Goal: Contribute content: Contribute content

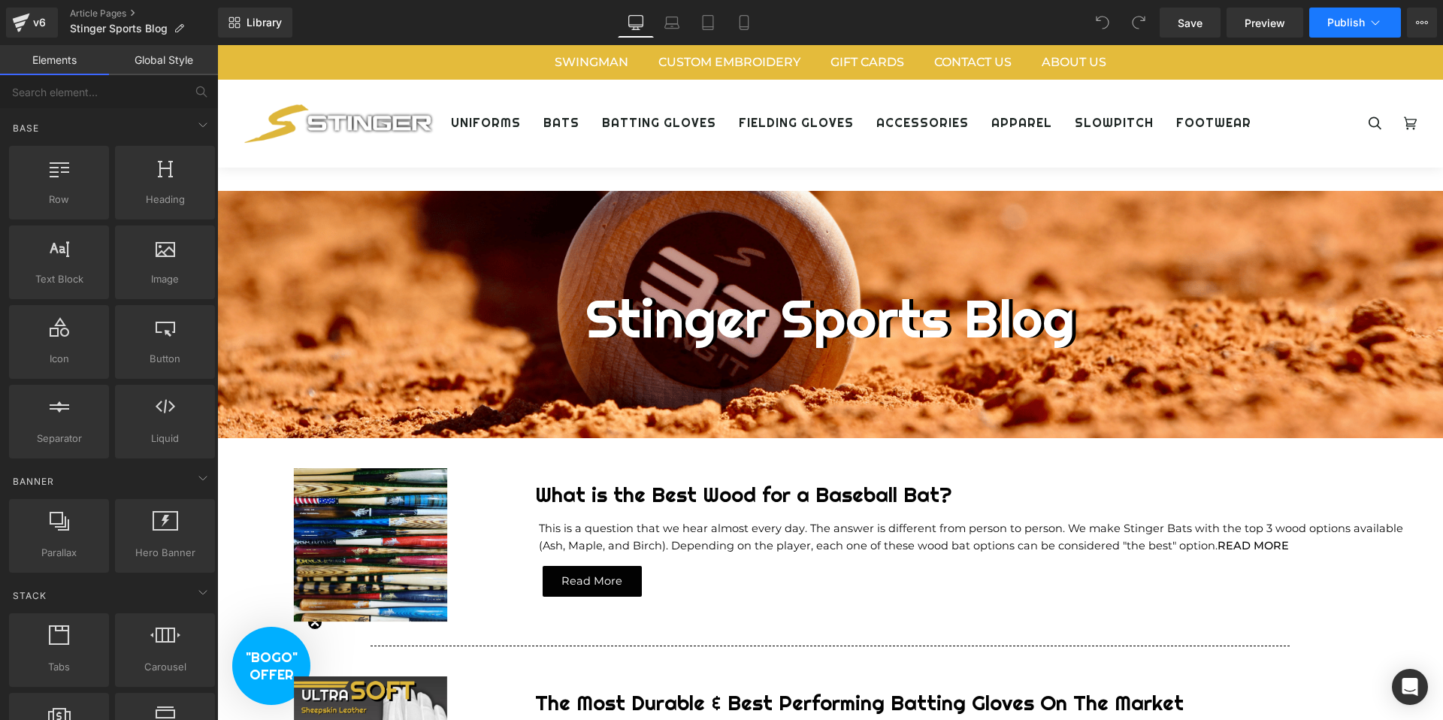
click at [1378, 24] on icon at bounding box center [1375, 22] width 15 height 15
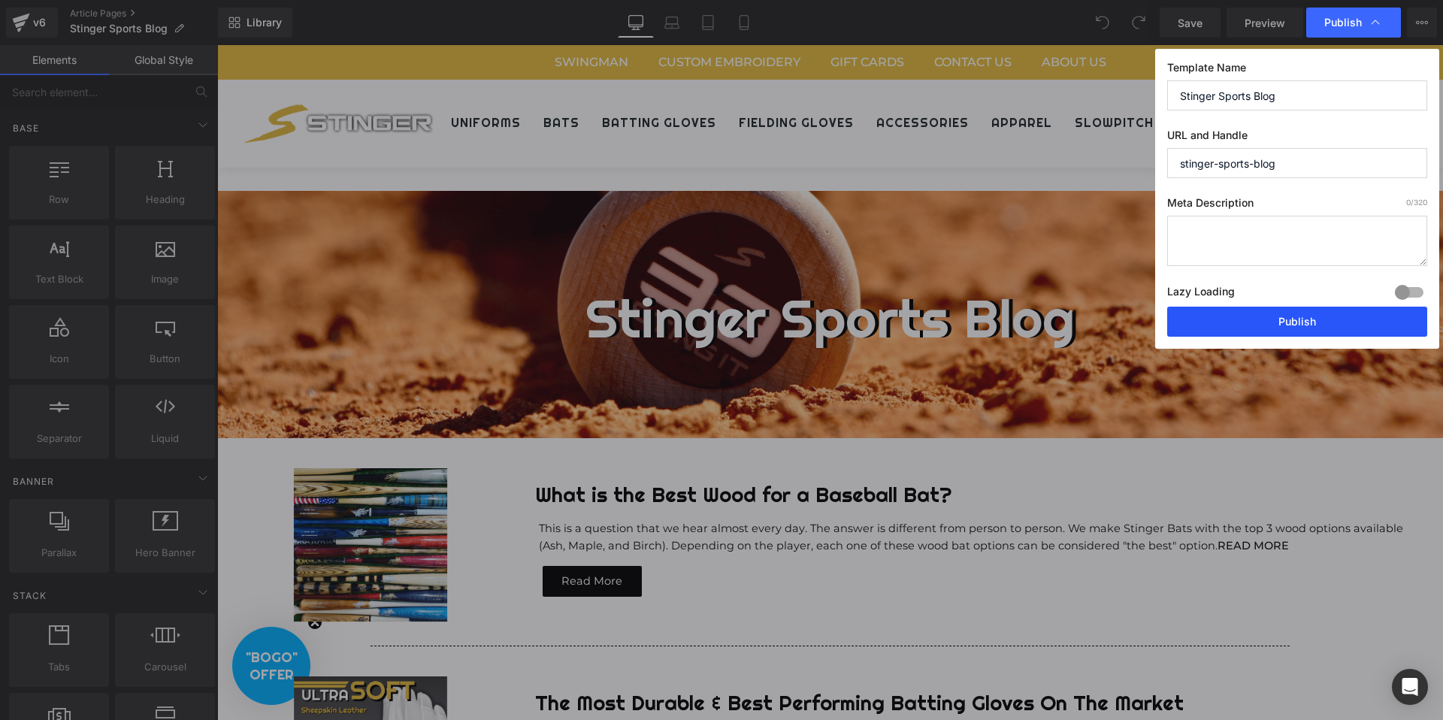
click at [1276, 316] on button "Publish" at bounding box center [1297, 322] width 260 height 30
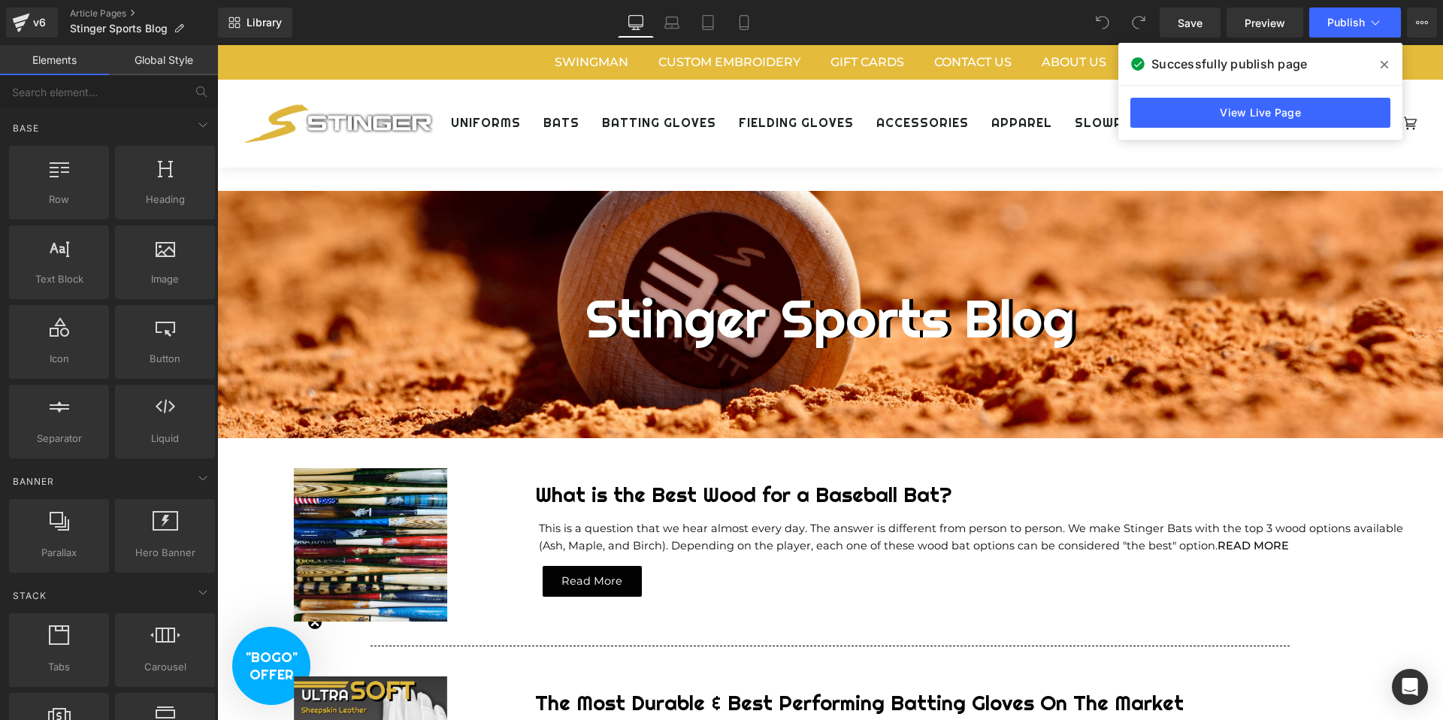
click at [1384, 62] on icon at bounding box center [1385, 65] width 8 height 12
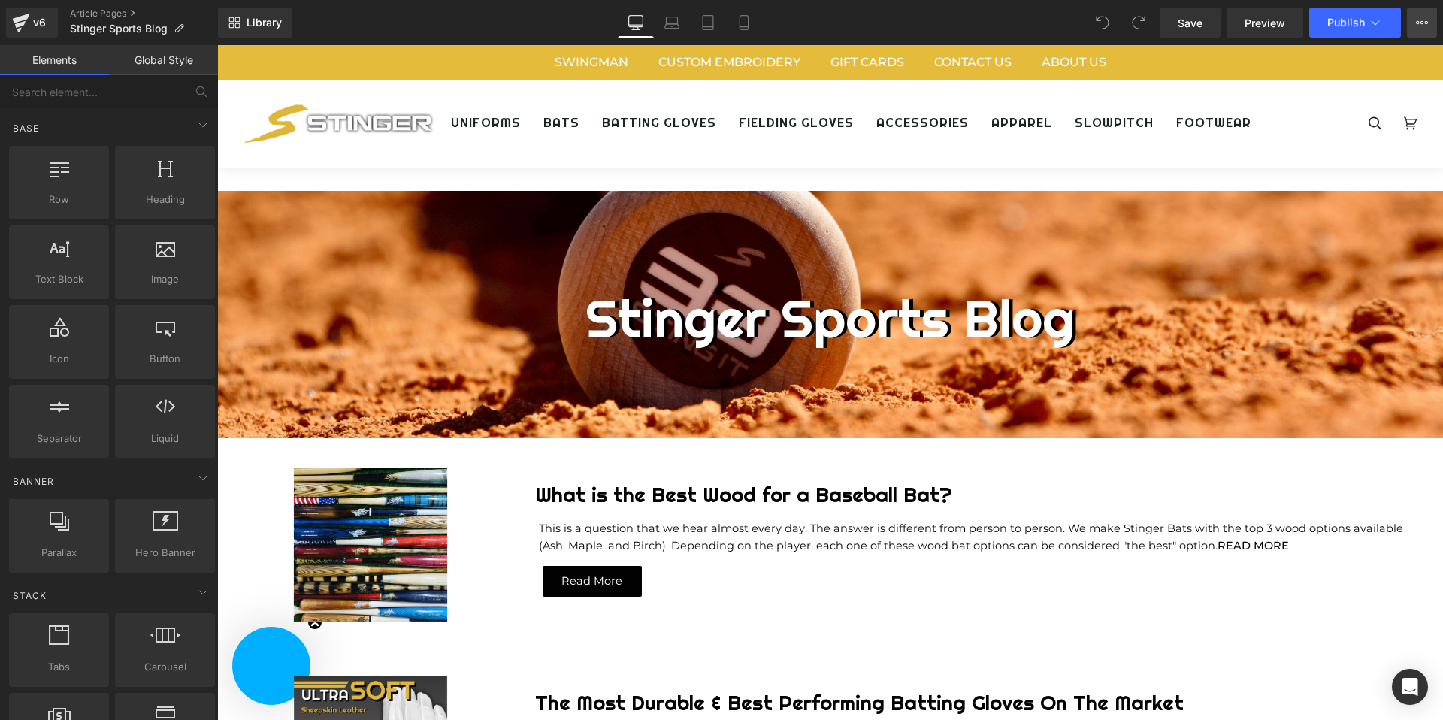
click at [1421, 20] on icon at bounding box center [1422, 23] width 12 height 12
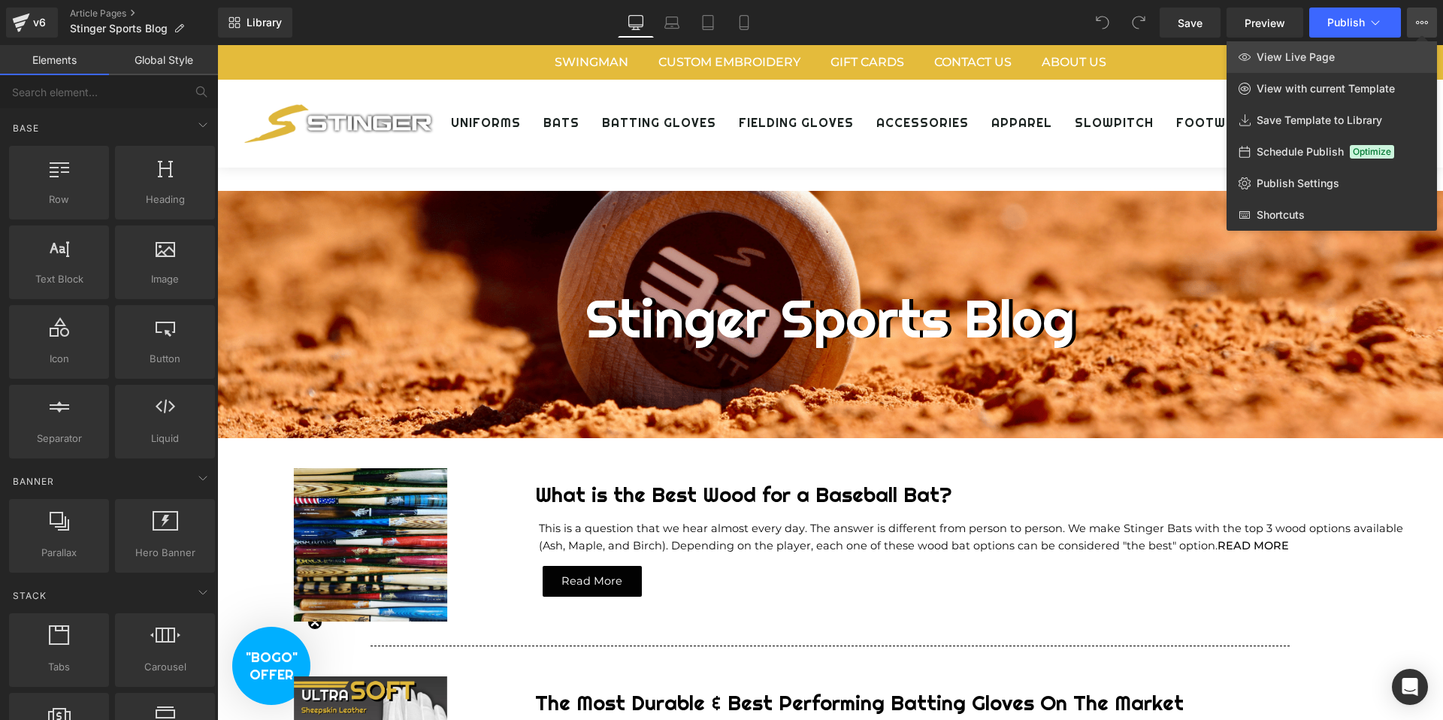
click at [1344, 60] on link "View Live Page" at bounding box center [1332, 57] width 210 height 32
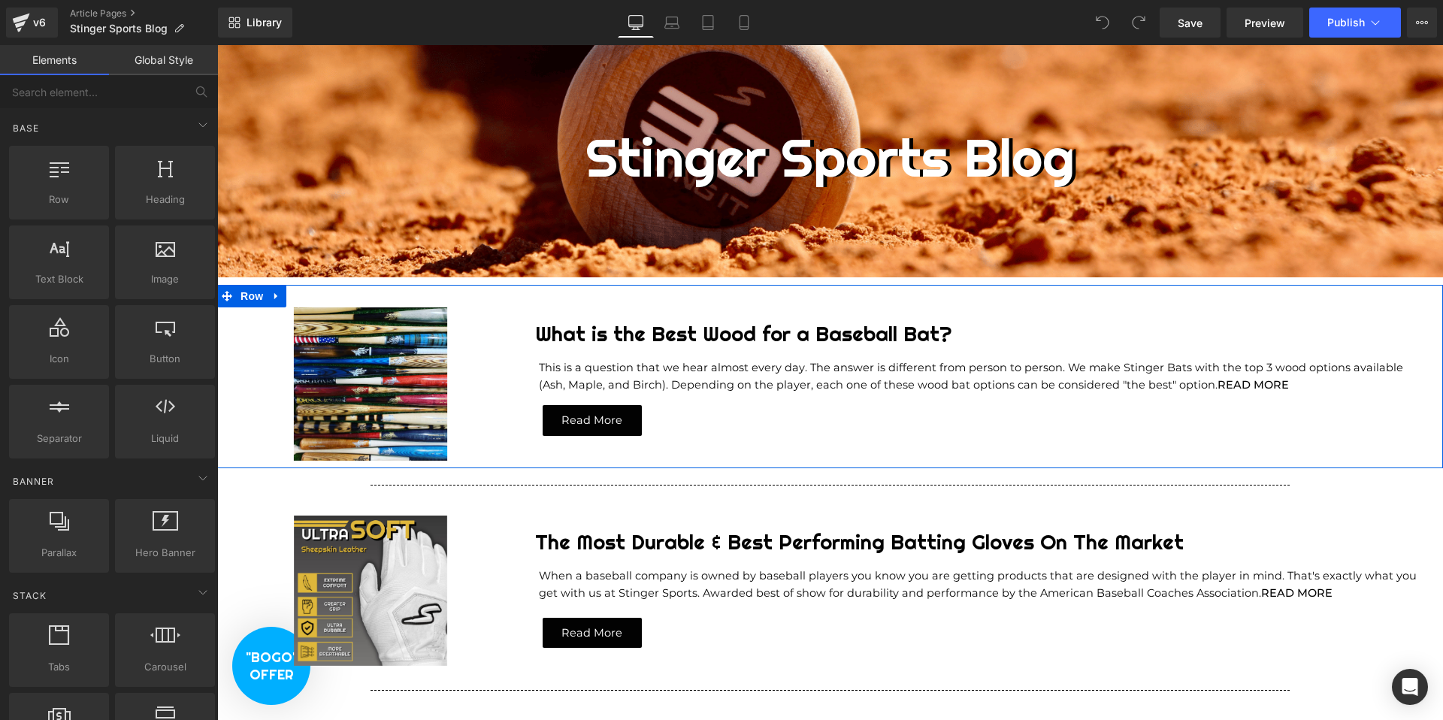
scroll to position [265, 0]
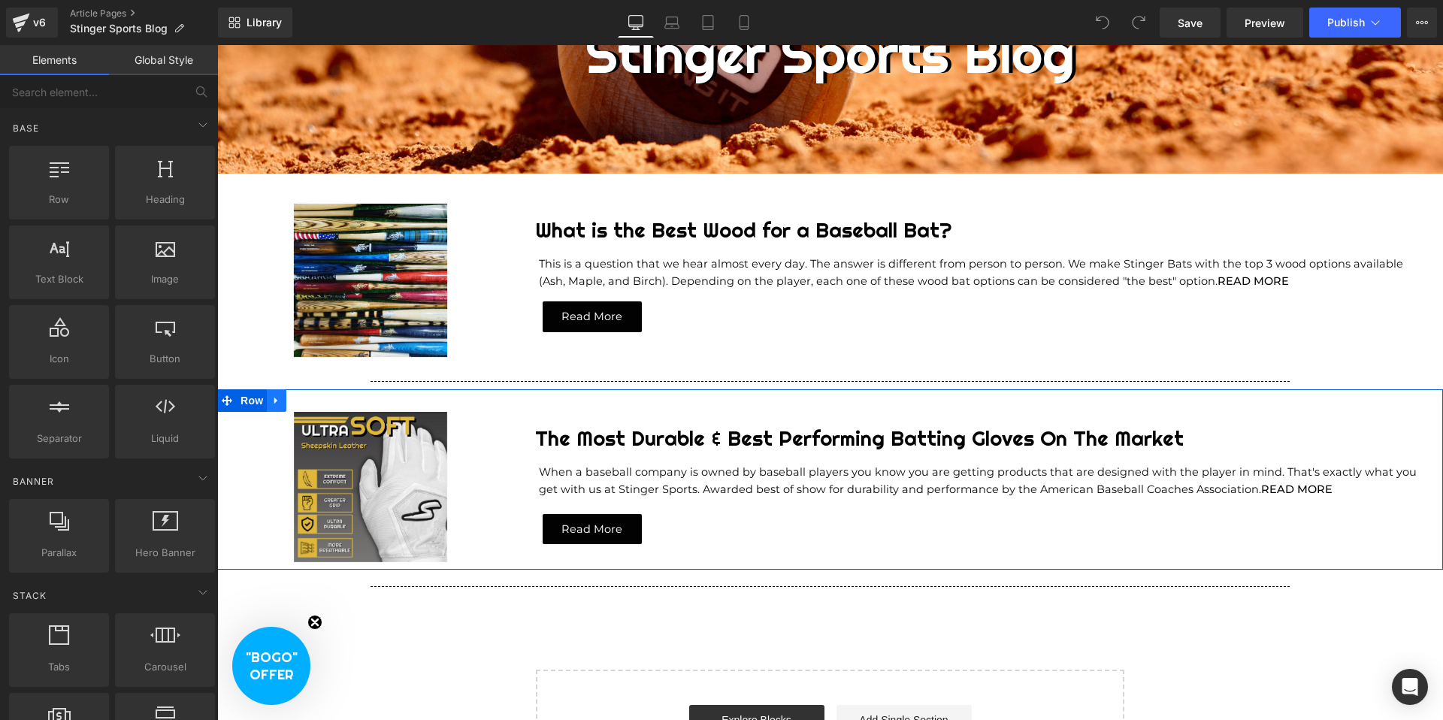
click at [278, 403] on icon at bounding box center [276, 400] width 11 height 11
click at [300, 397] on icon at bounding box center [296, 400] width 11 height 11
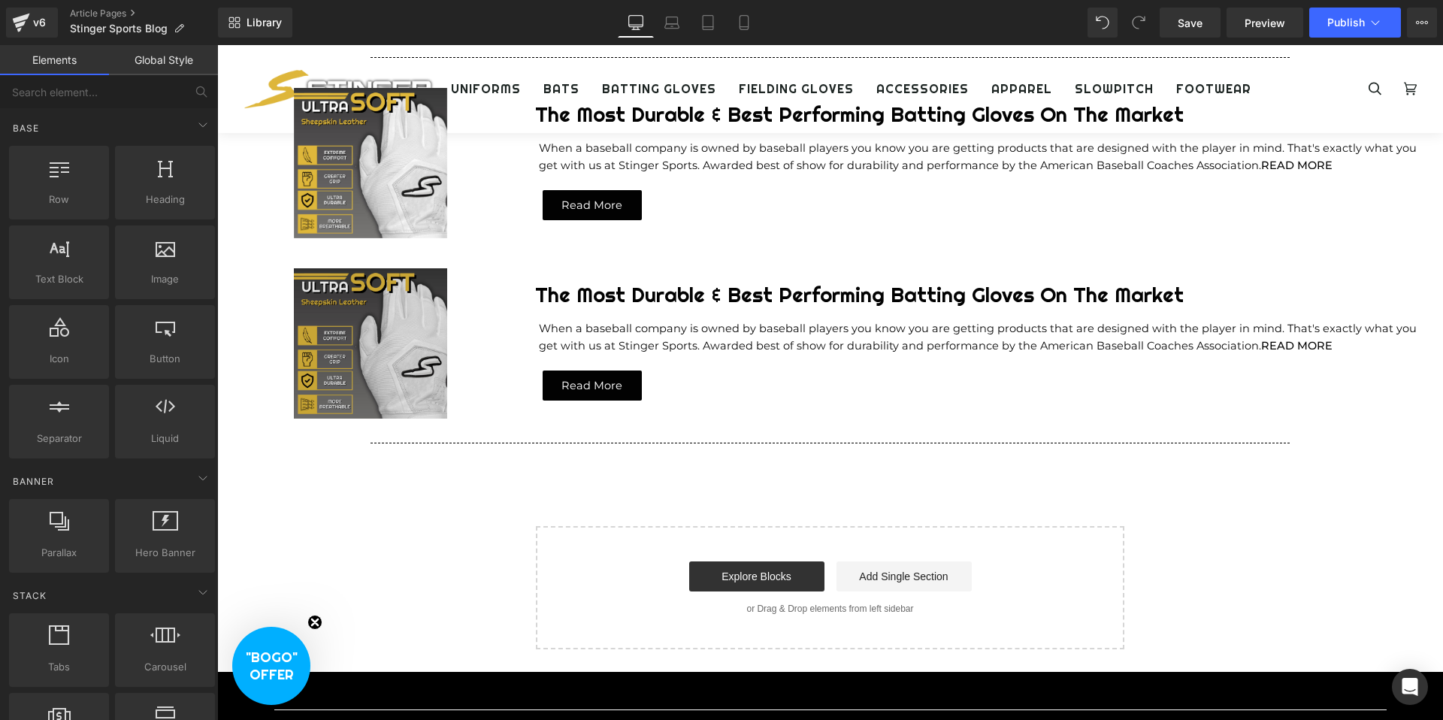
scroll to position [577, 0]
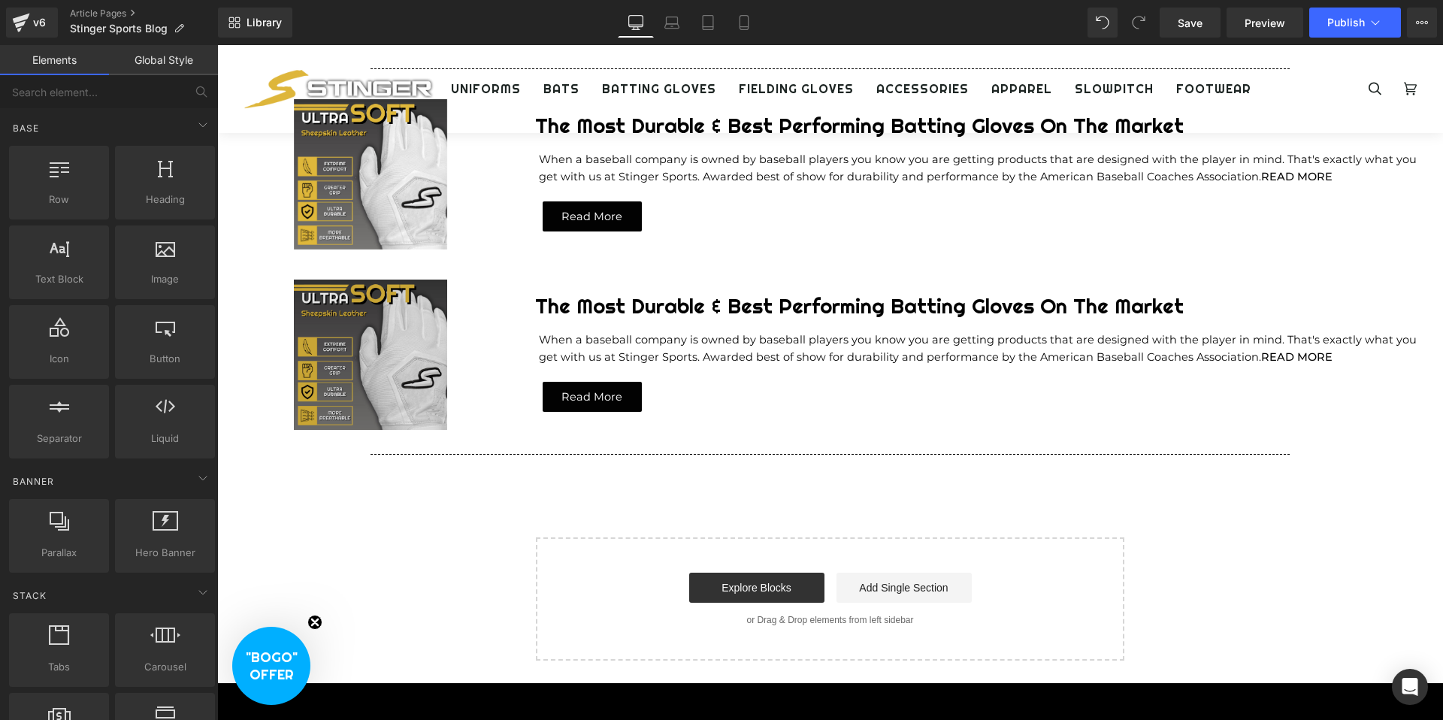
click at [356, 356] on div "Image" at bounding box center [370, 355] width 307 height 150
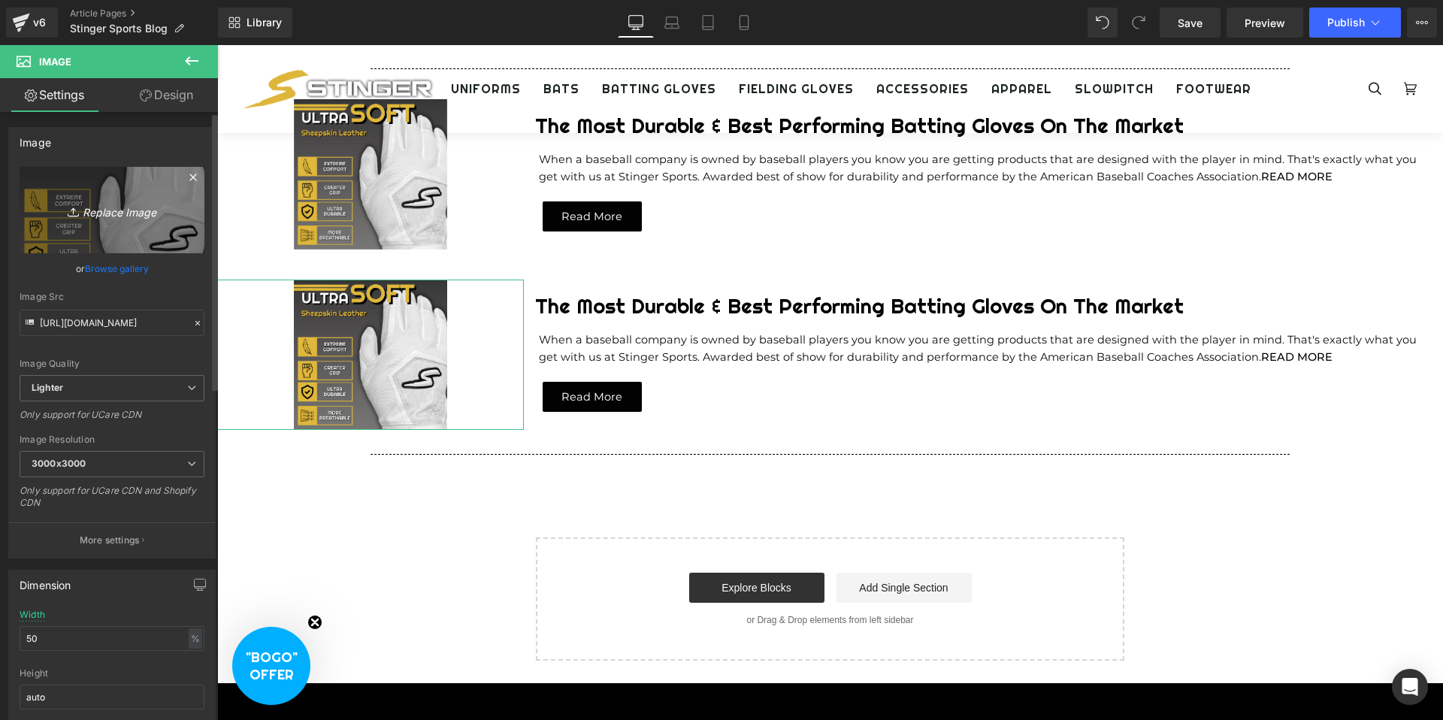
click at [107, 204] on icon "Replace Image" at bounding box center [112, 210] width 120 height 19
type input "C:\fakepath\blumaka_stinger_blog_header.webp"
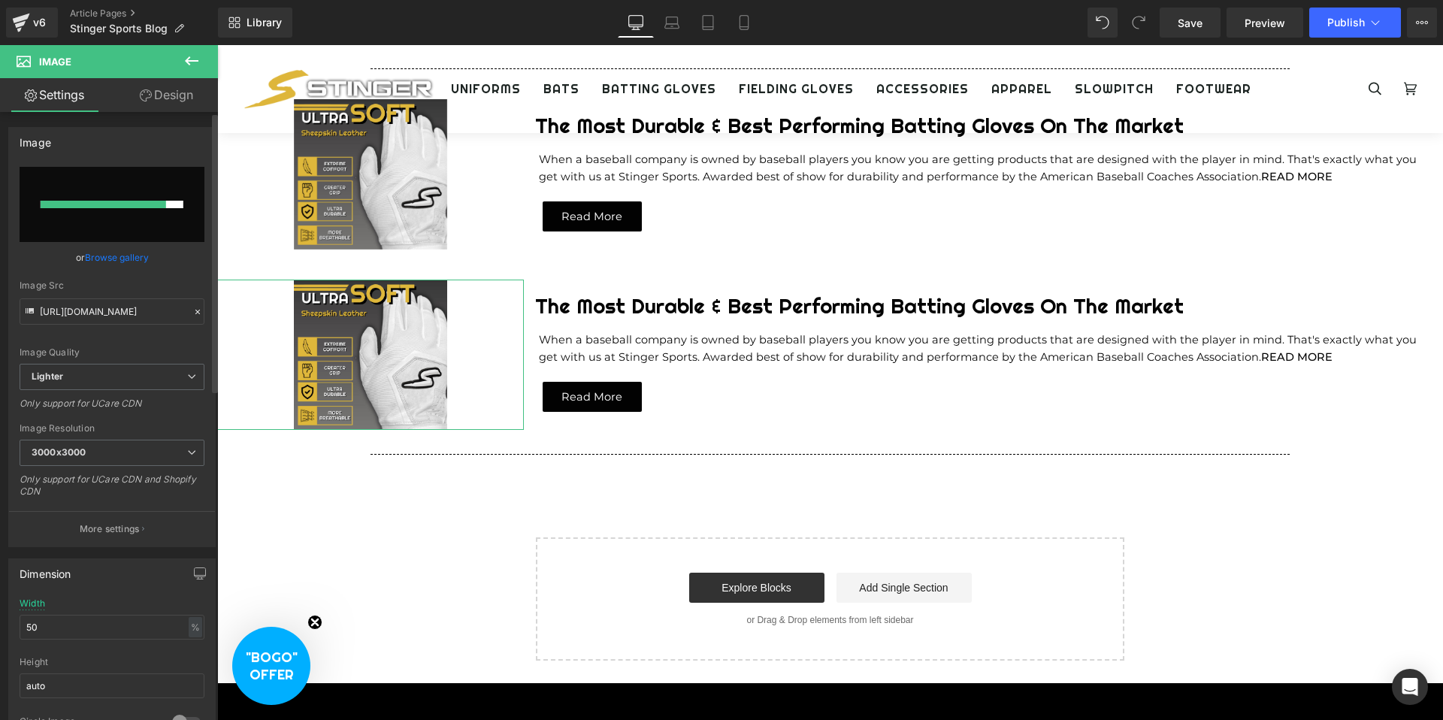
click at [142, 209] on input "file" at bounding box center [112, 204] width 185 height 75
type input "C:\fakepath\stinger_blumaka_blog_thumbnail.png"
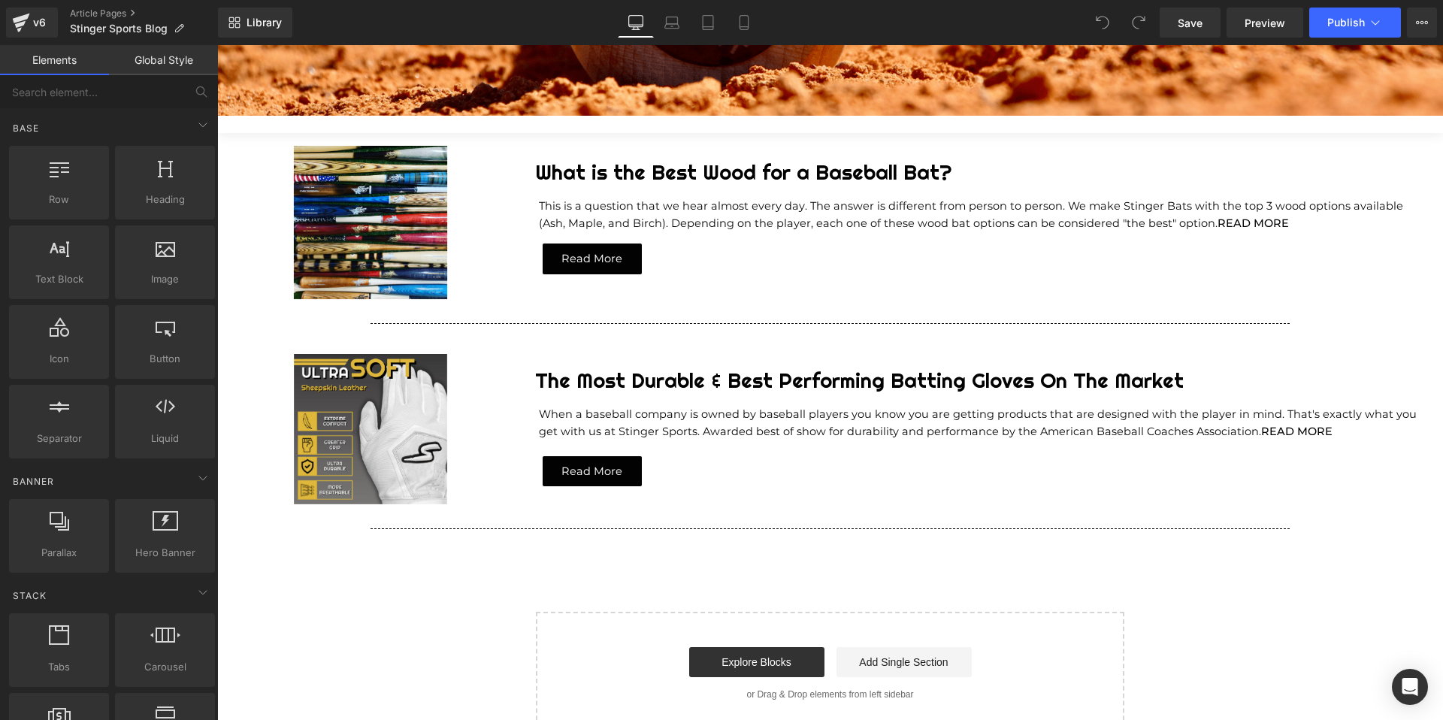
scroll to position [397, 0]
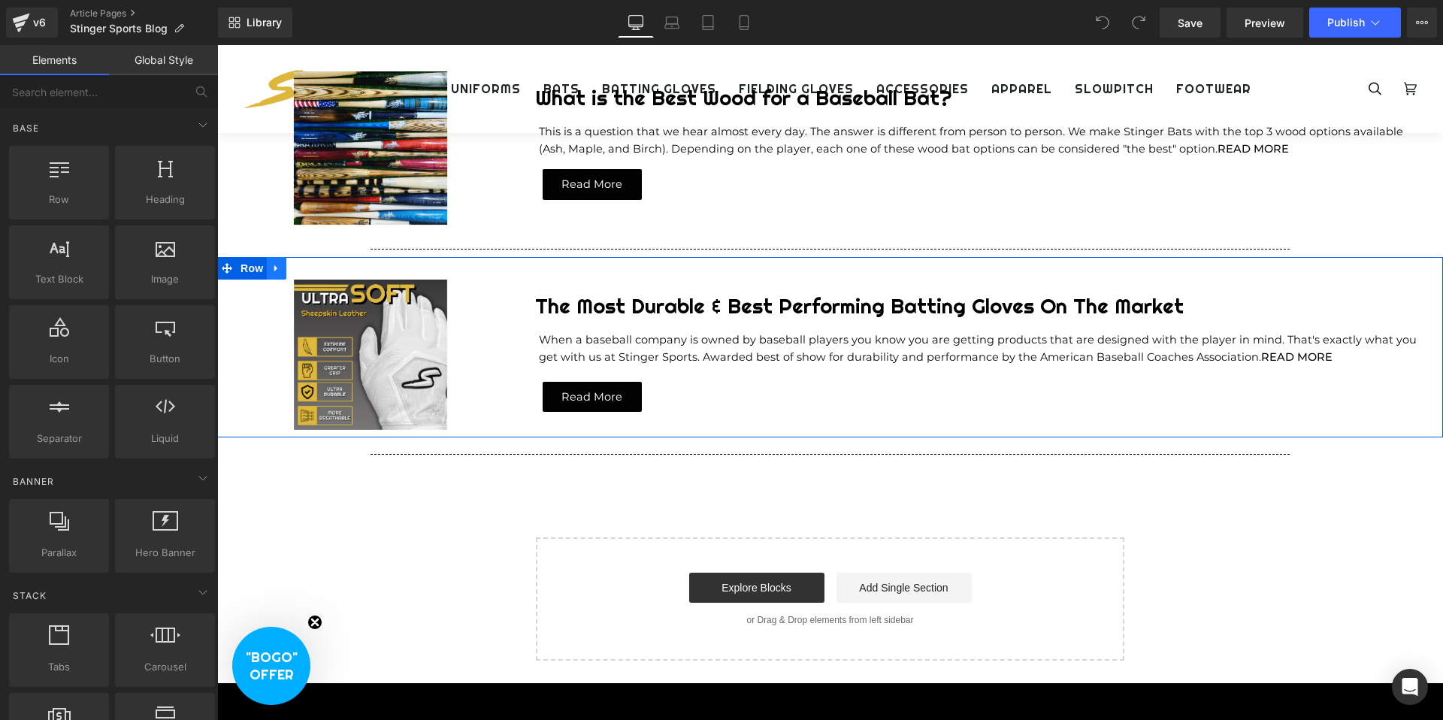
click at [280, 270] on icon at bounding box center [276, 268] width 11 height 11
click at [295, 268] on icon at bounding box center [296, 268] width 11 height 11
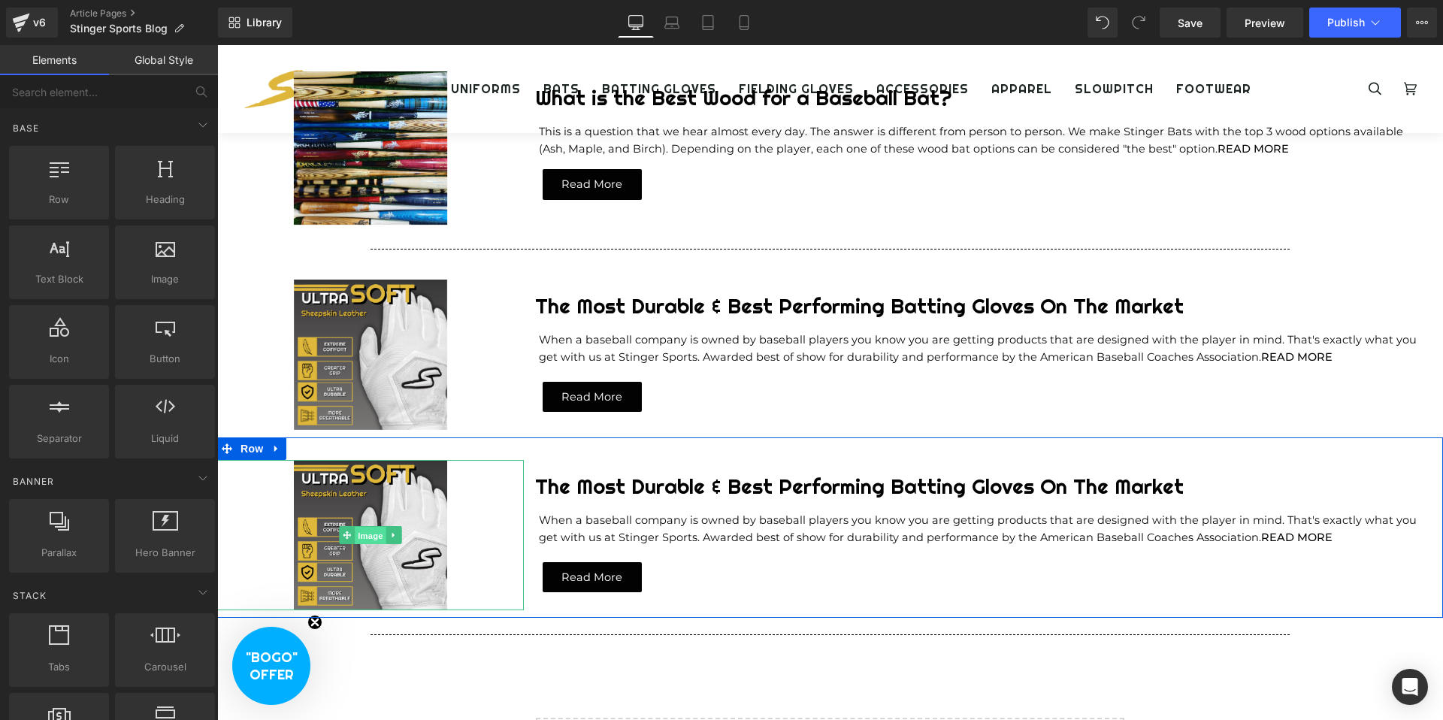
click at [363, 532] on span "Image" at bounding box center [371, 535] width 32 height 18
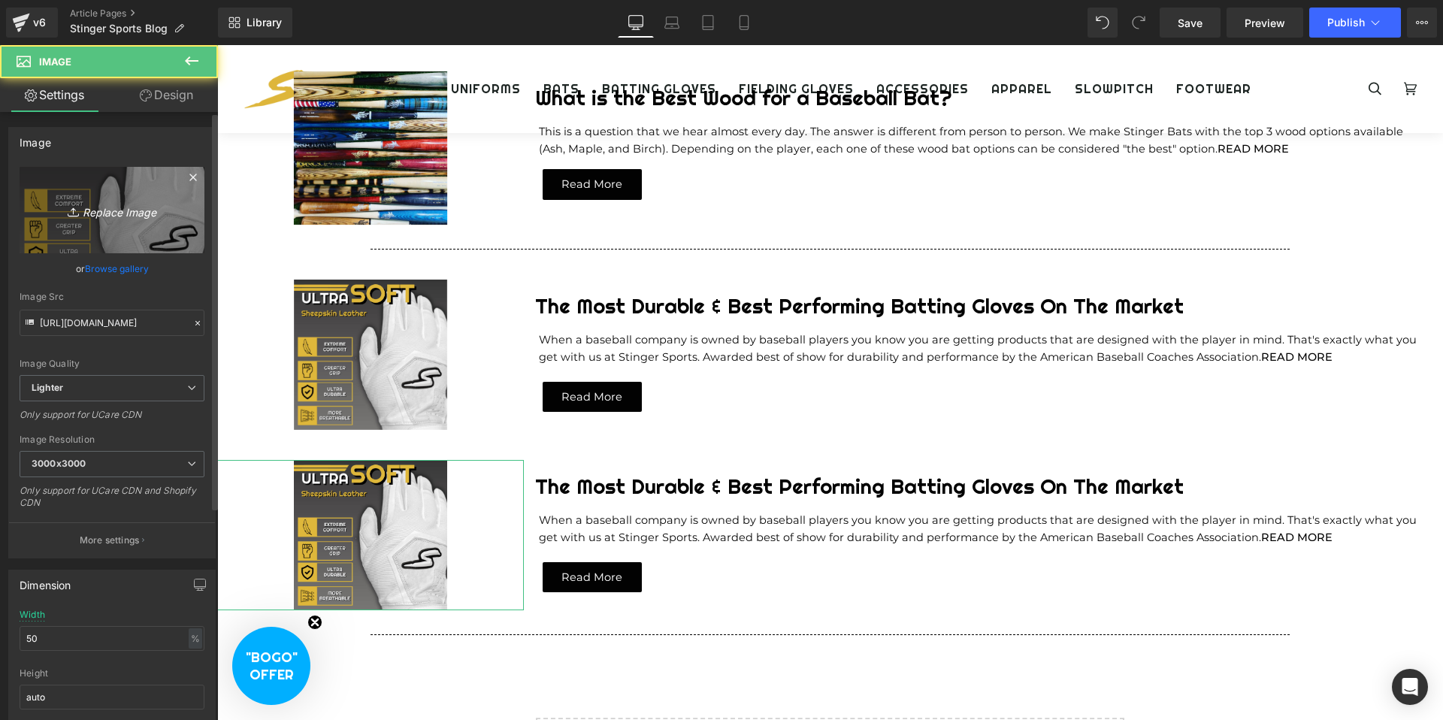
click at [107, 204] on icon "Replace Image" at bounding box center [112, 210] width 120 height 19
type input "C:\fakepath\stinger_blumaka_blog_thumbnail (1).png"
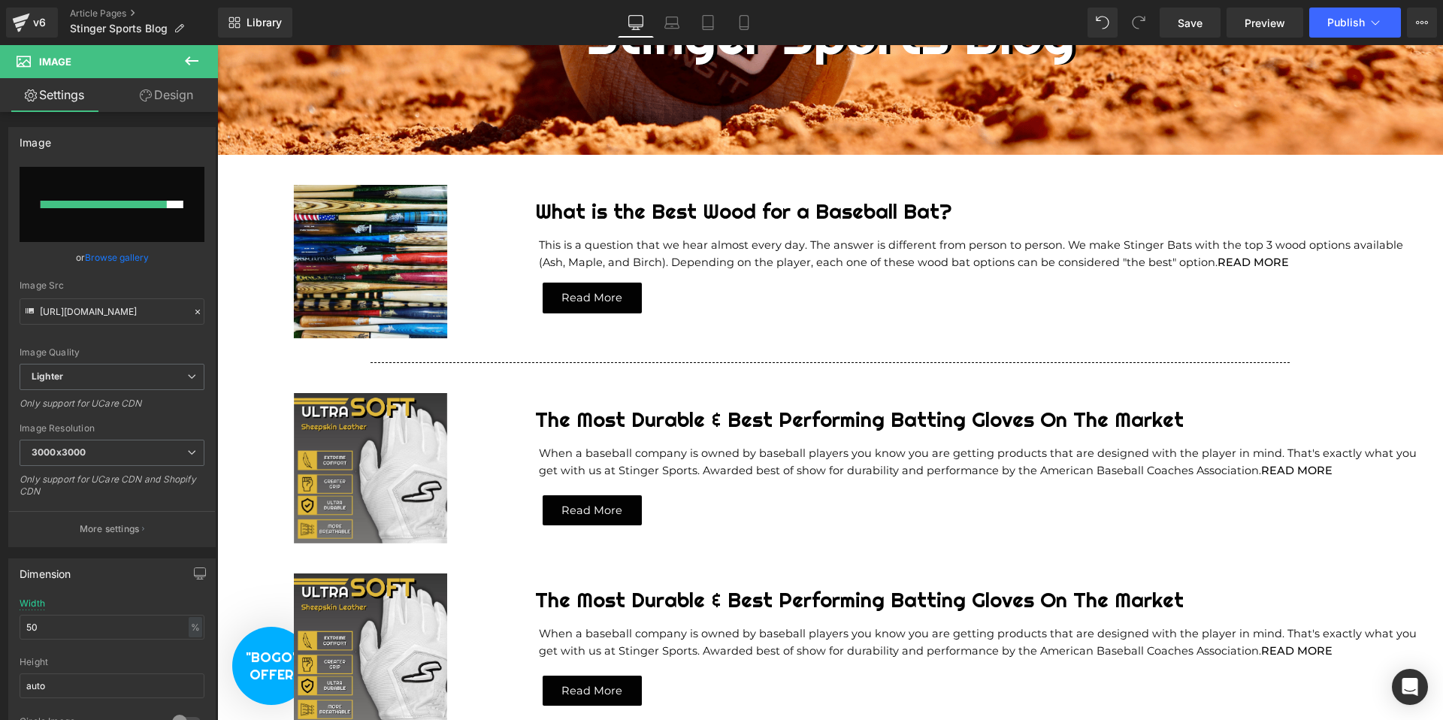
scroll to position [281, 0]
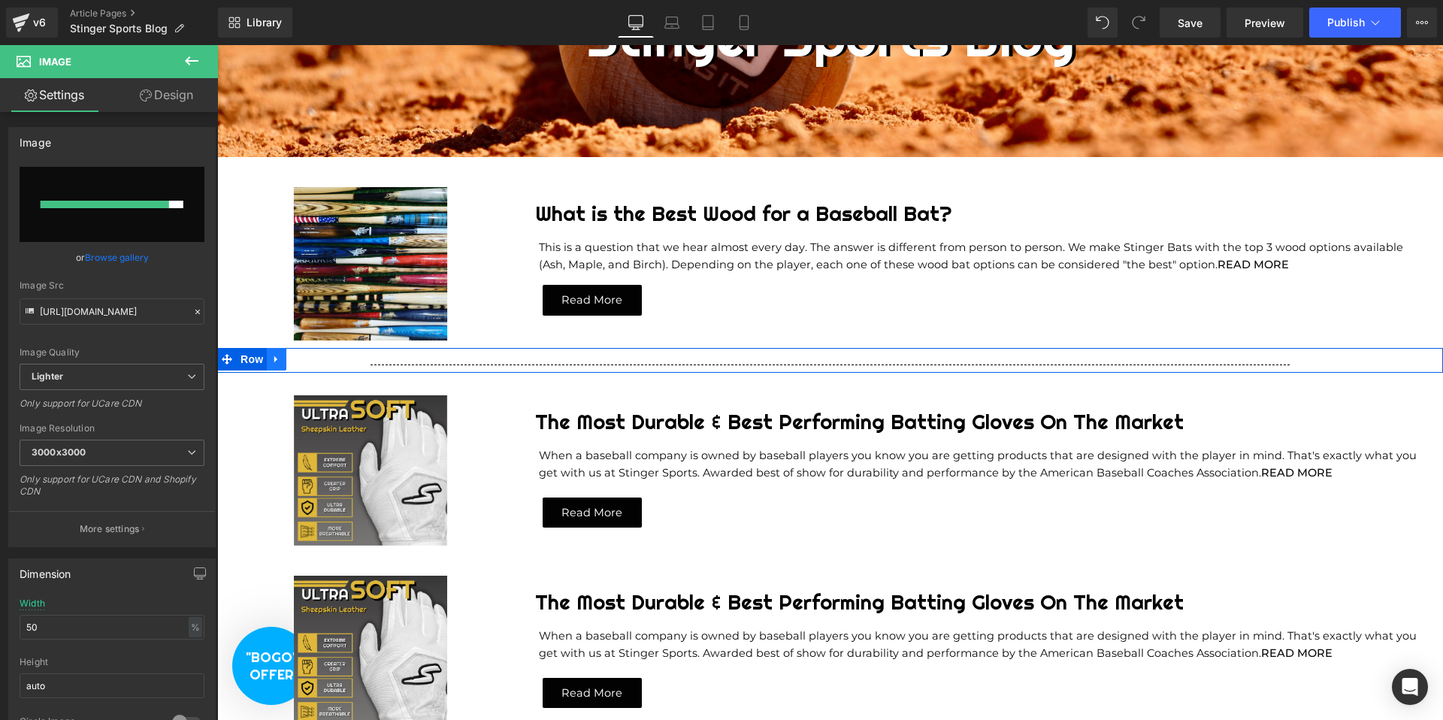
click at [281, 358] on icon at bounding box center [276, 359] width 11 height 11
click at [291, 359] on icon at bounding box center [296, 359] width 11 height 11
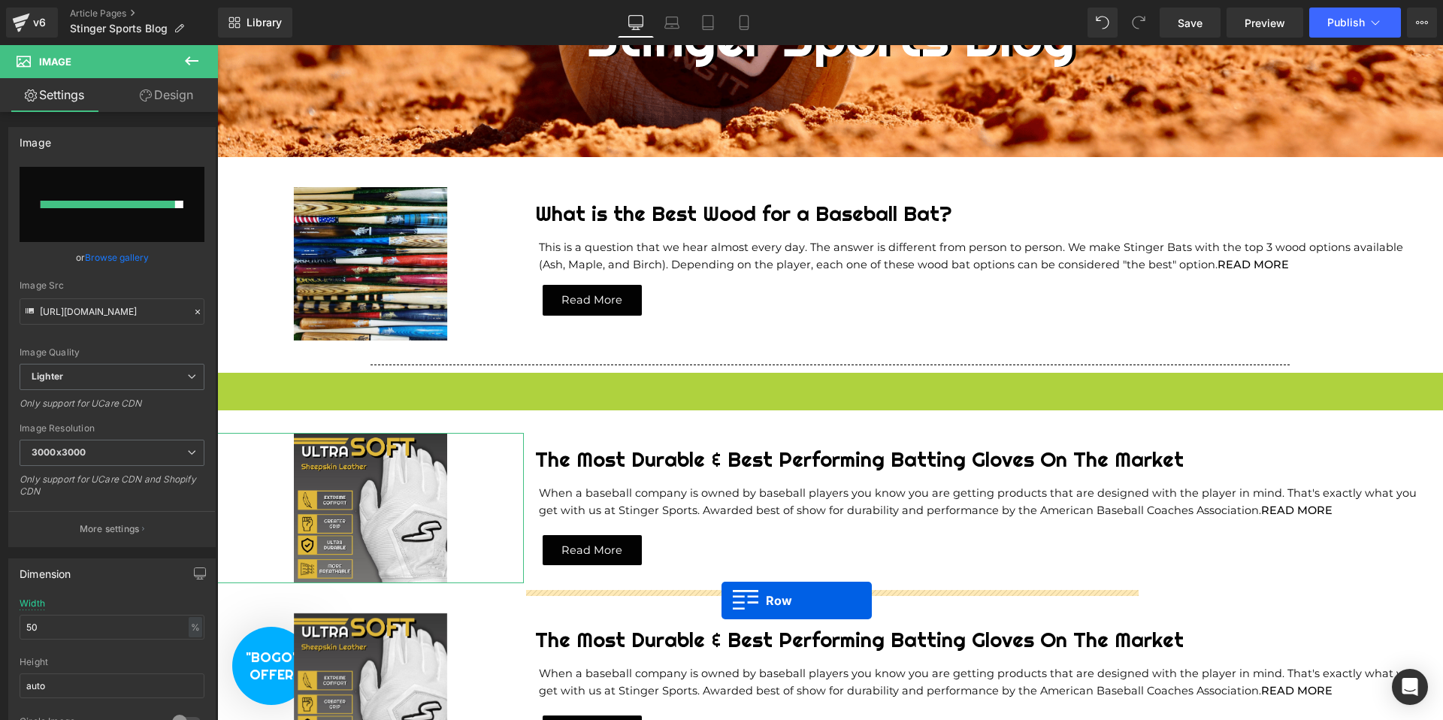
drag, startPoint x: 228, startPoint y: 384, endPoint x: 722, endPoint y: 601, distance: 538.5
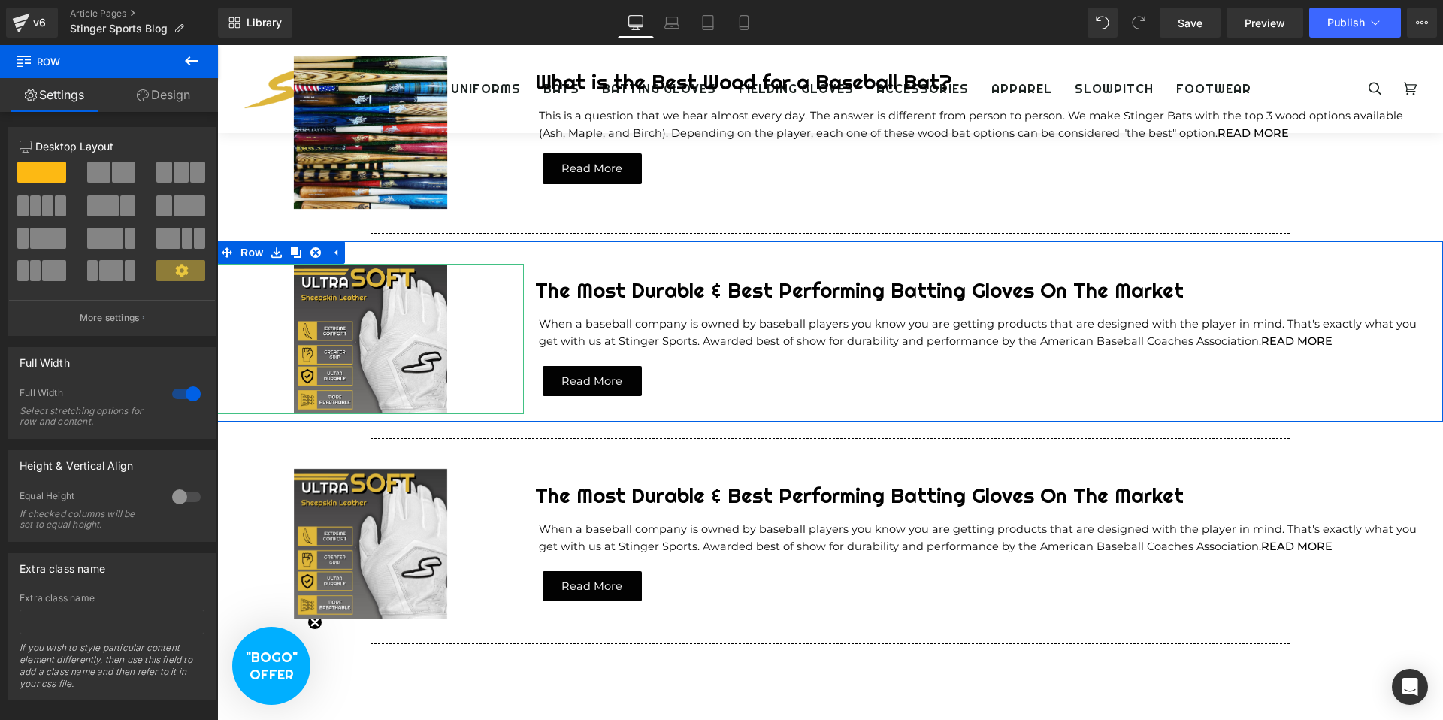
scroll to position [415, 0]
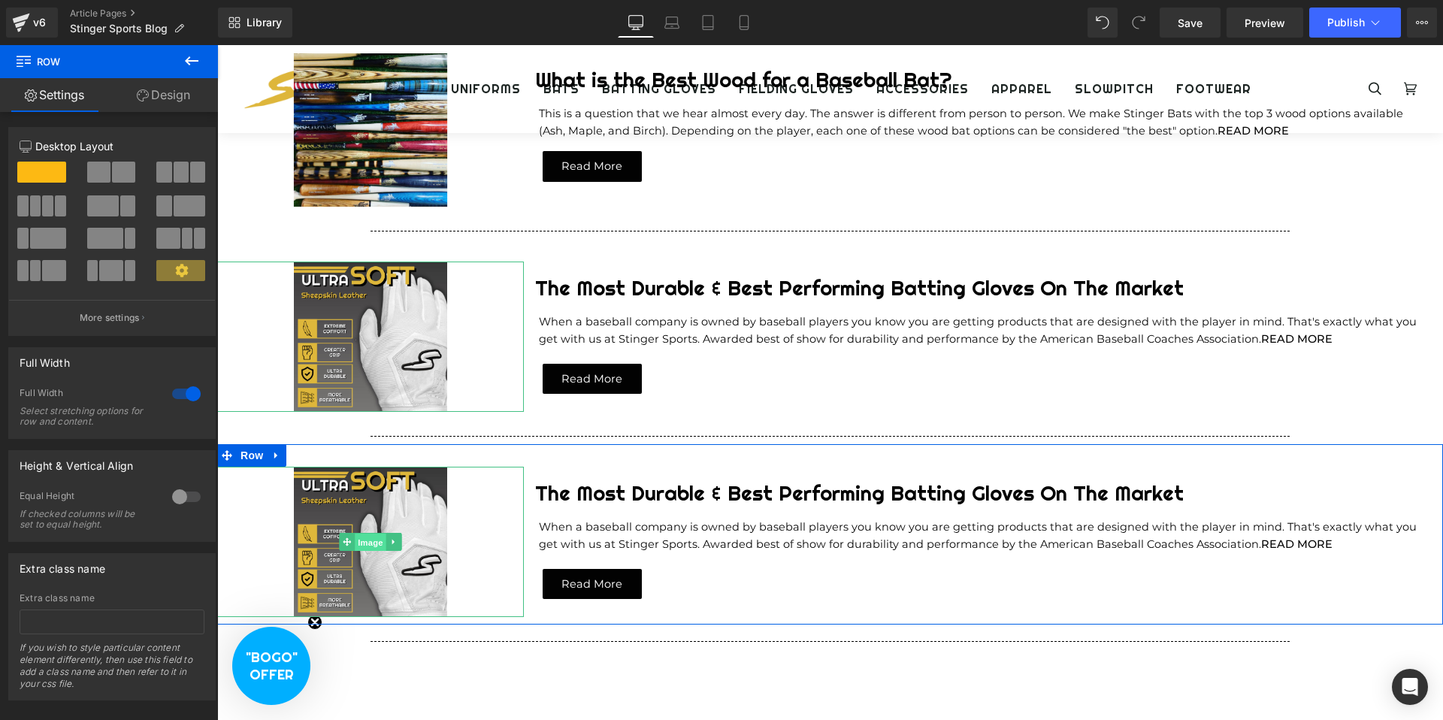
click at [374, 535] on span "Image" at bounding box center [371, 542] width 32 height 18
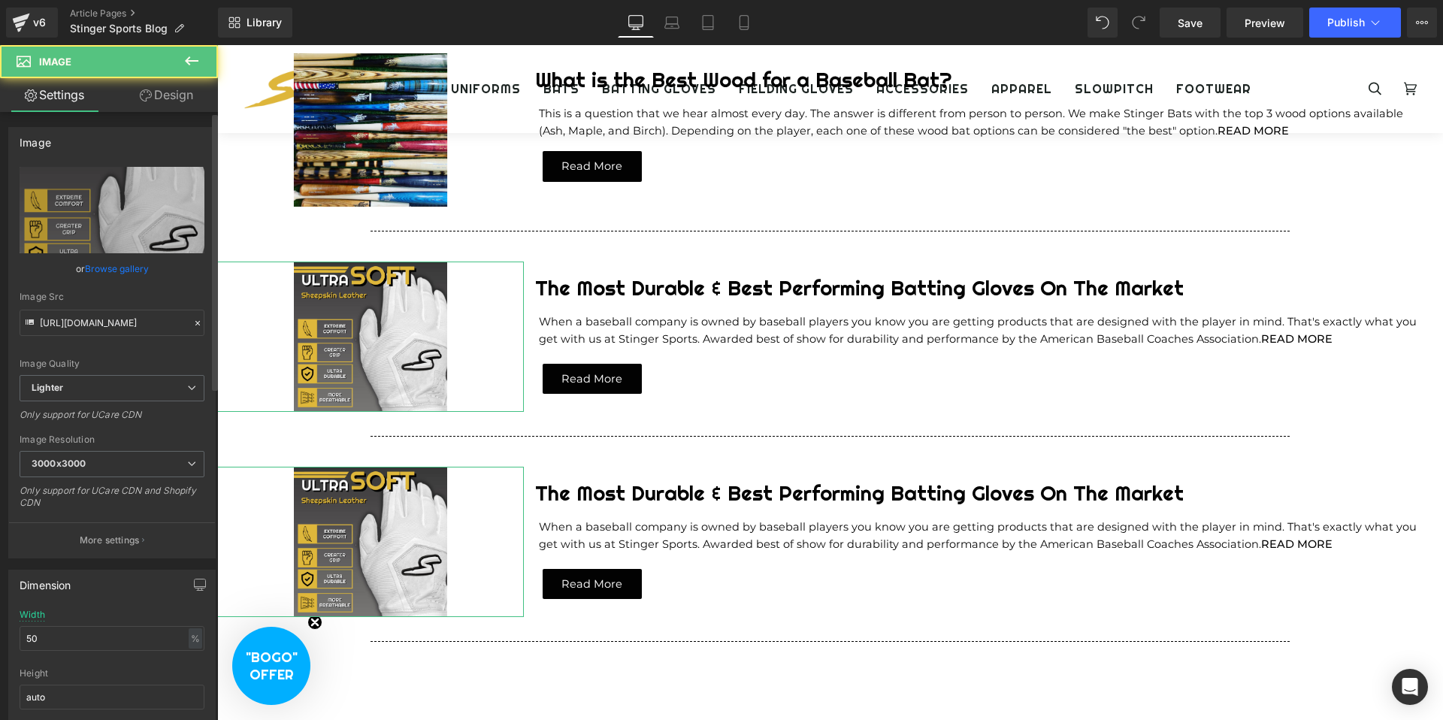
click at [98, 267] on link "Browse gallery" at bounding box center [117, 269] width 64 height 26
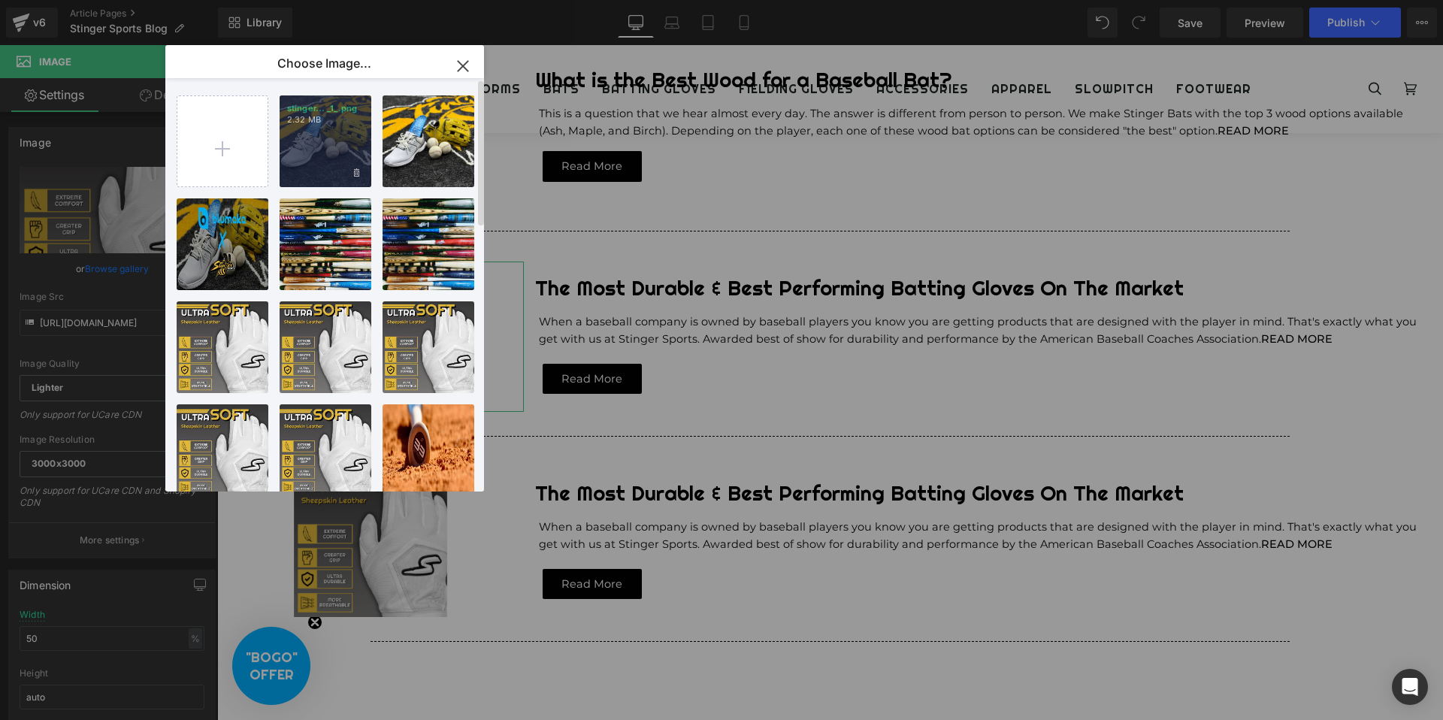
click at [315, 146] on div "stinger... _1_.png 2.32 MB" at bounding box center [326, 141] width 92 height 92
type input "[URL][DOMAIN_NAME]"
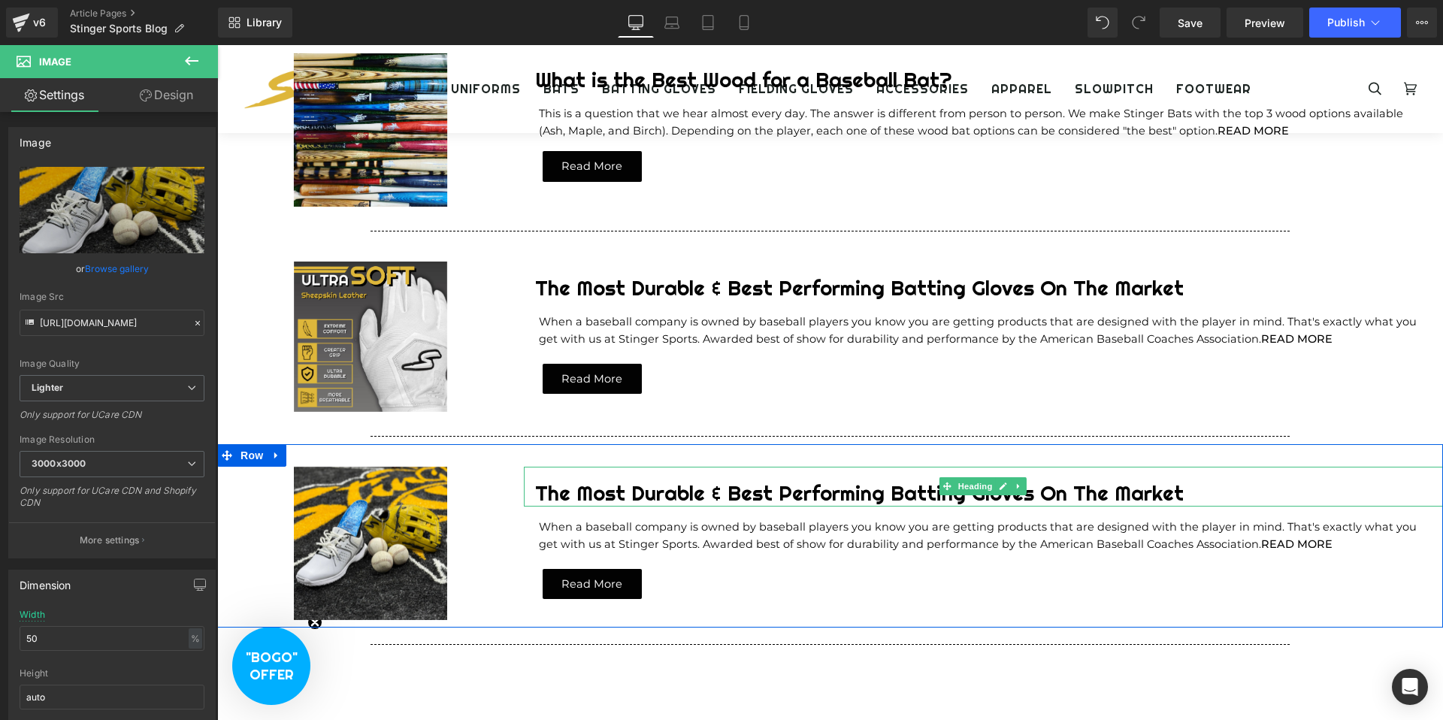
click at [782, 494] on h1 "The Most Durable & Best Performing Batting Gloves On The Market" at bounding box center [989, 494] width 908 height 26
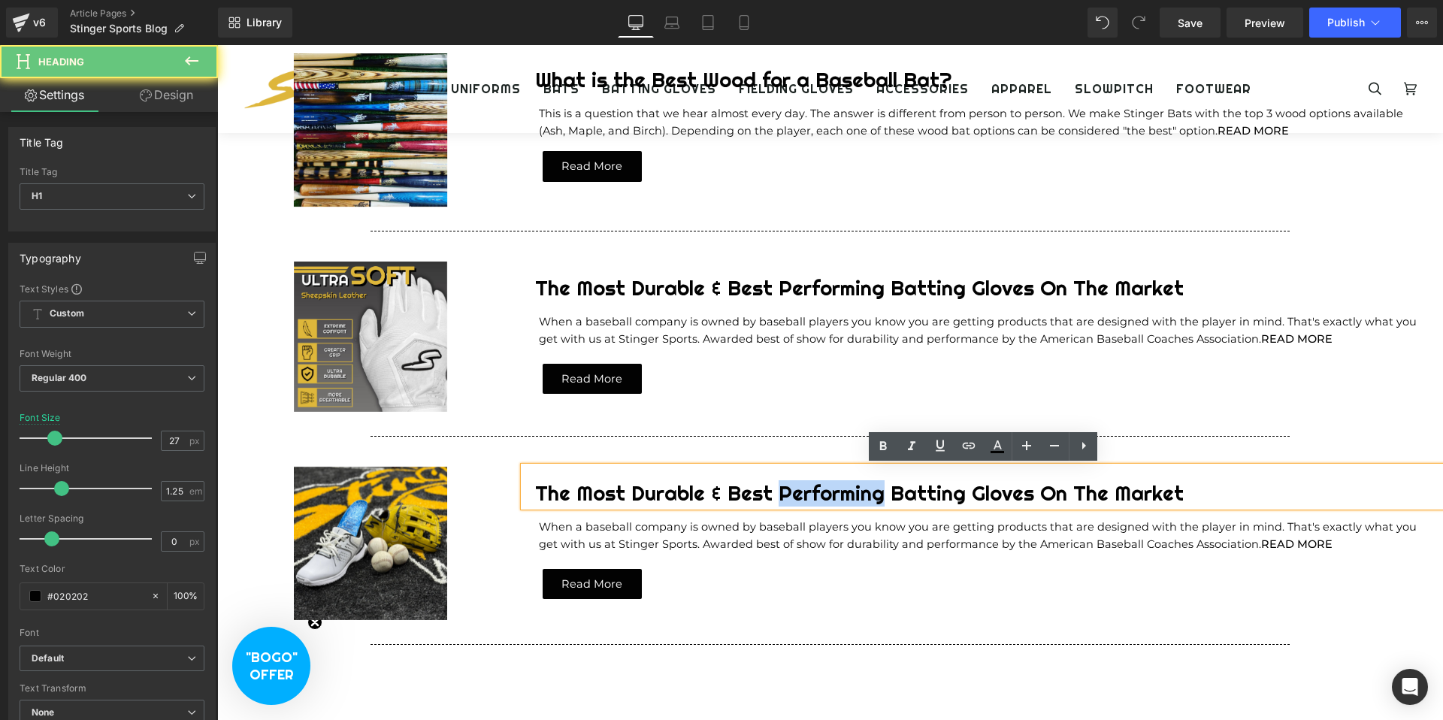
click at [782, 494] on h1 "The Most Durable & Best Performing Batting Gloves On The Market" at bounding box center [989, 494] width 908 height 26
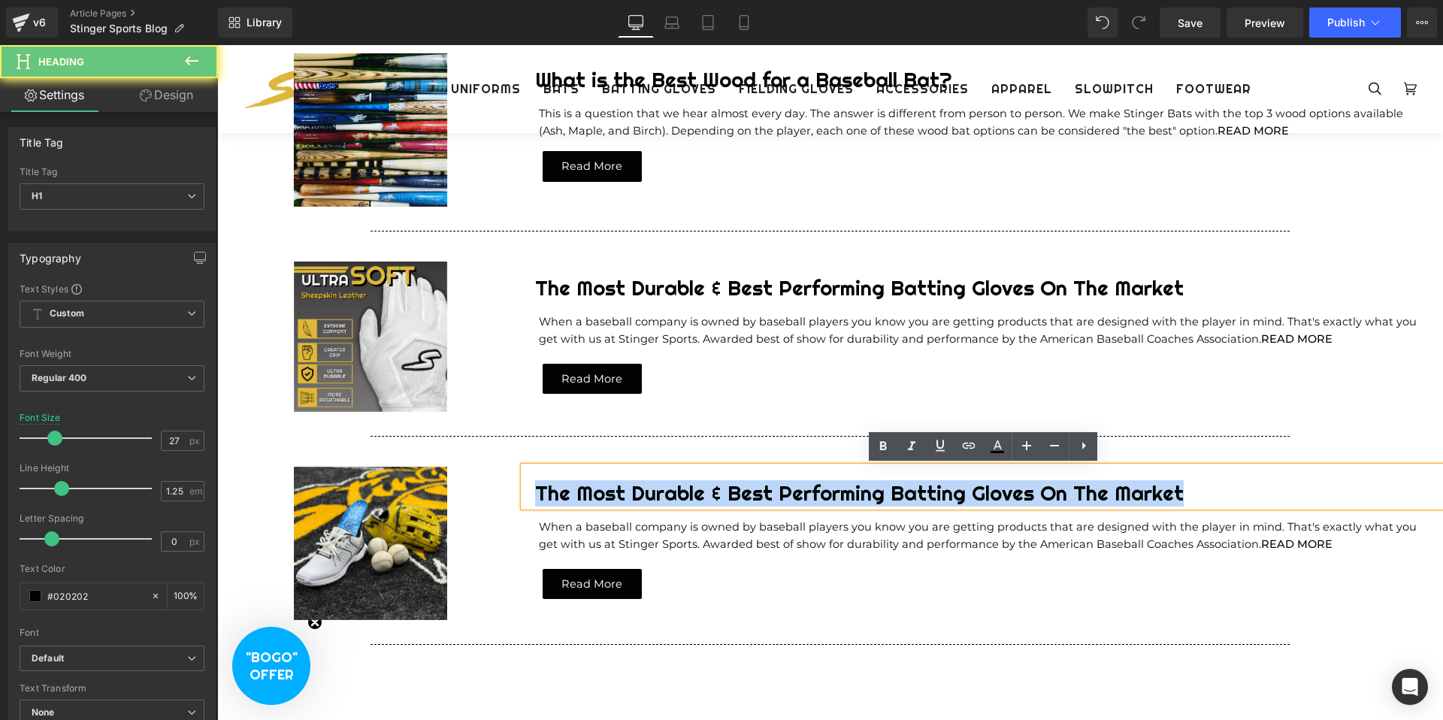
click at [782, 494] on h1 "The Most Durable & Best Performing Batting Gloves On The Market" at bounding box center [989, 494] width 908 height 26
paste div
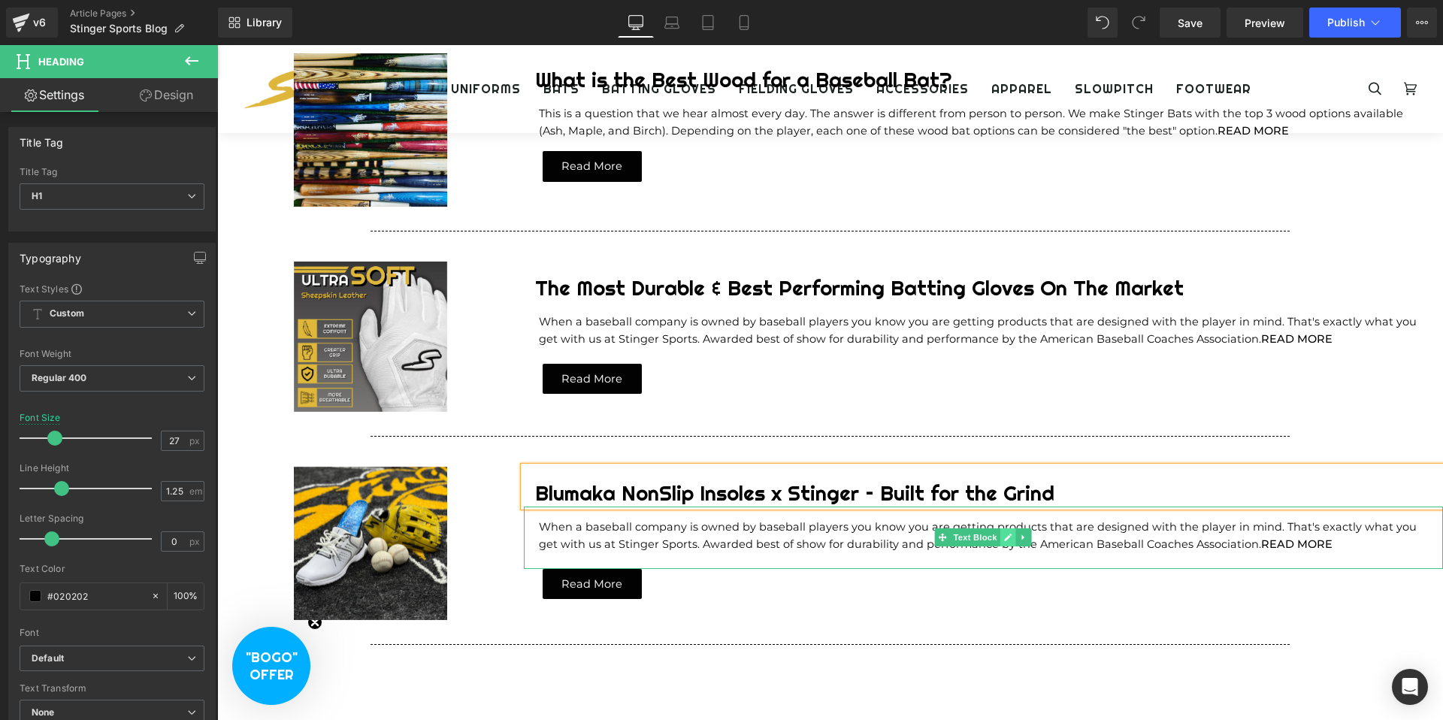
click at [1004, 535] on icon at bounding box center [1008, 537] width 8 height 9
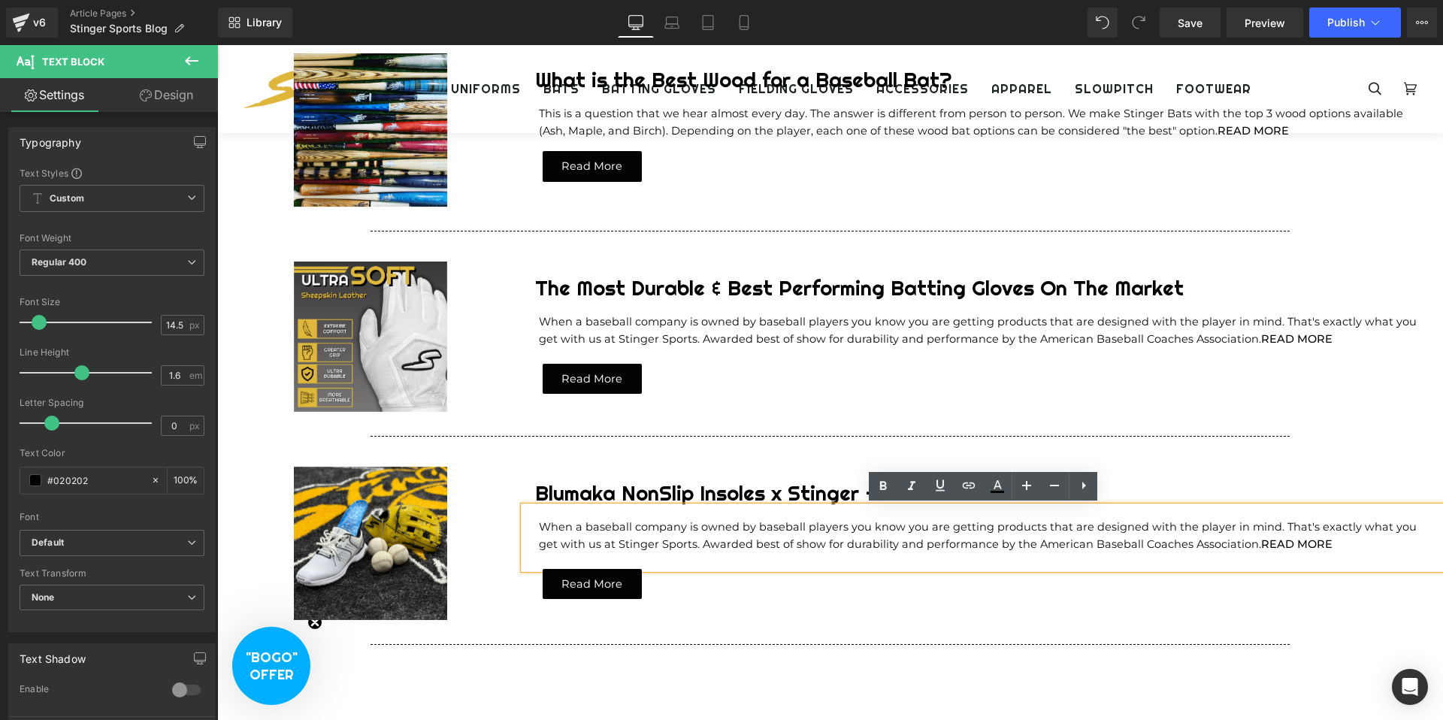
drag, startPoint x: 540, startPoint y: 525, endPoint x: 1227, endPoint y: 546, distance: 687.3
click at [1230, 544] on p "When a baseball company is owned by baseball players you know you are getting p…" at bounding box center [983, 536] width 889 height 35
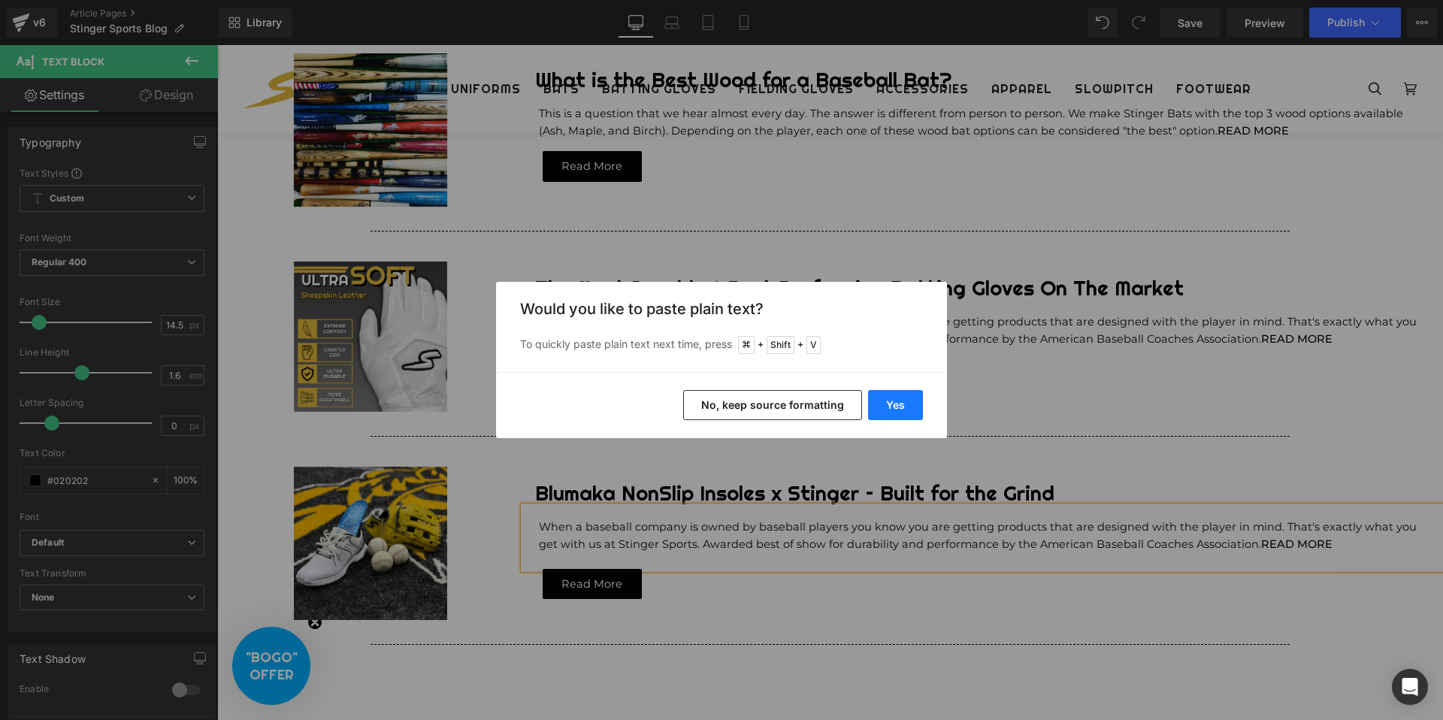
click at [888, 405] on button "Yes" at bounding box center [895, 405] width 55 height 30
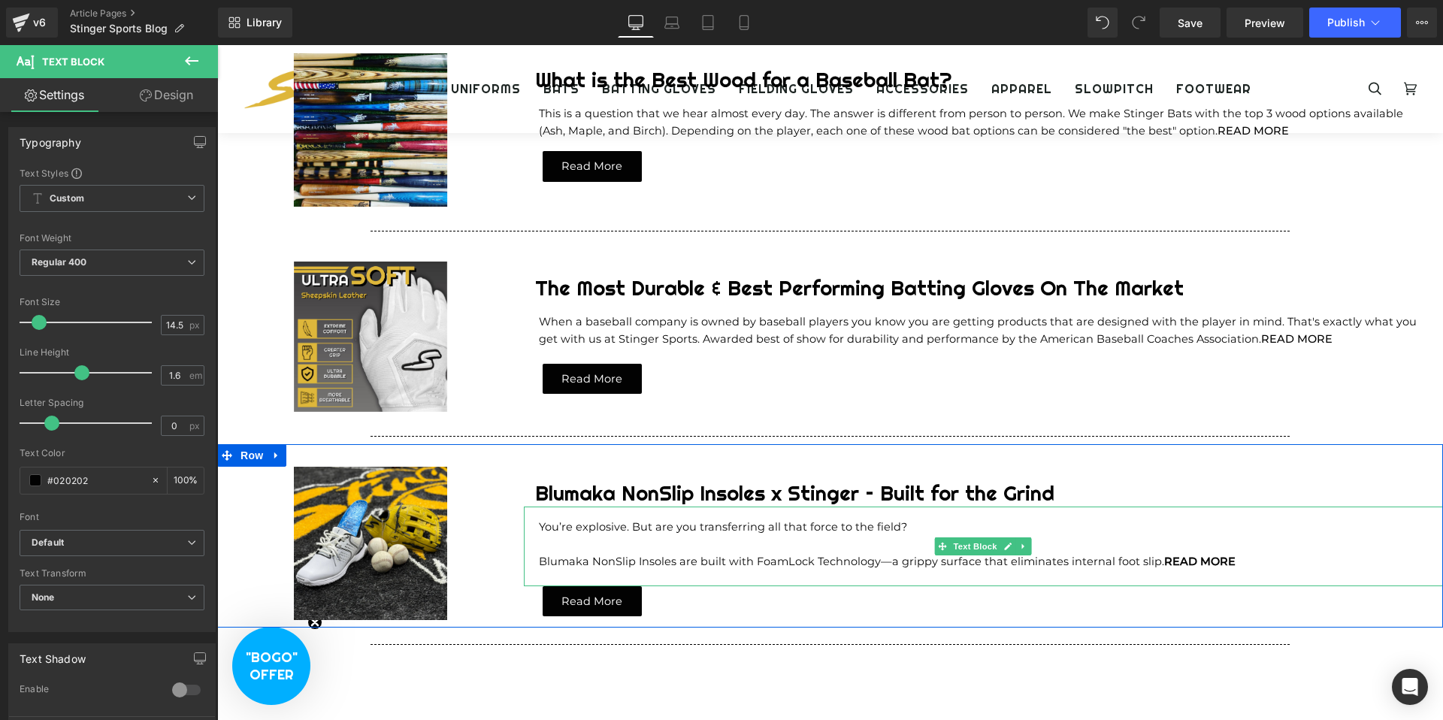
click at [542, 558] on p "Blumaka NonSlip Insoles are built with FoamLock Technology—a grippy surface tha…" at bounding box center [983, 561] width 889 height 17
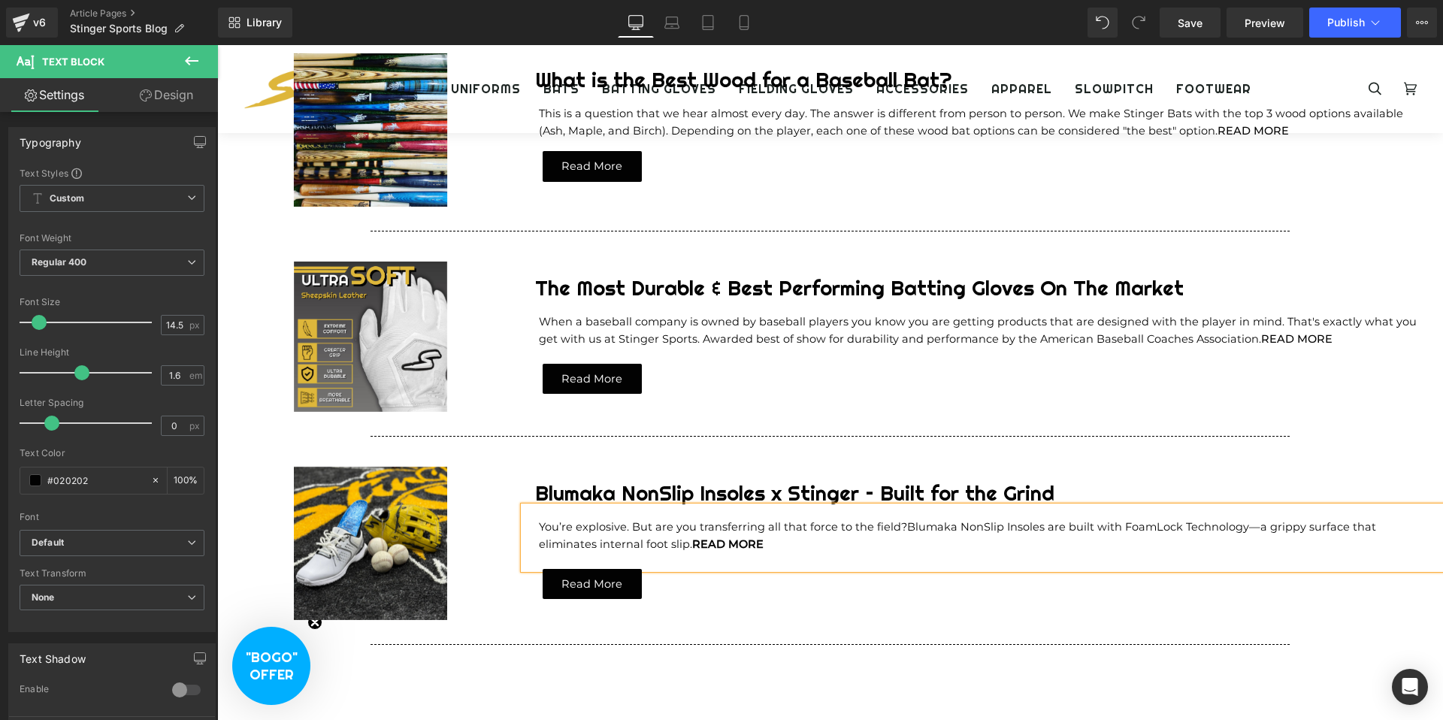
click at [627, 545] on span "Blumaka NonSlip Insoles are built with FoamLock Technology—a grippy surface tha…" at bounding box center [957, 535] width 837 height 31
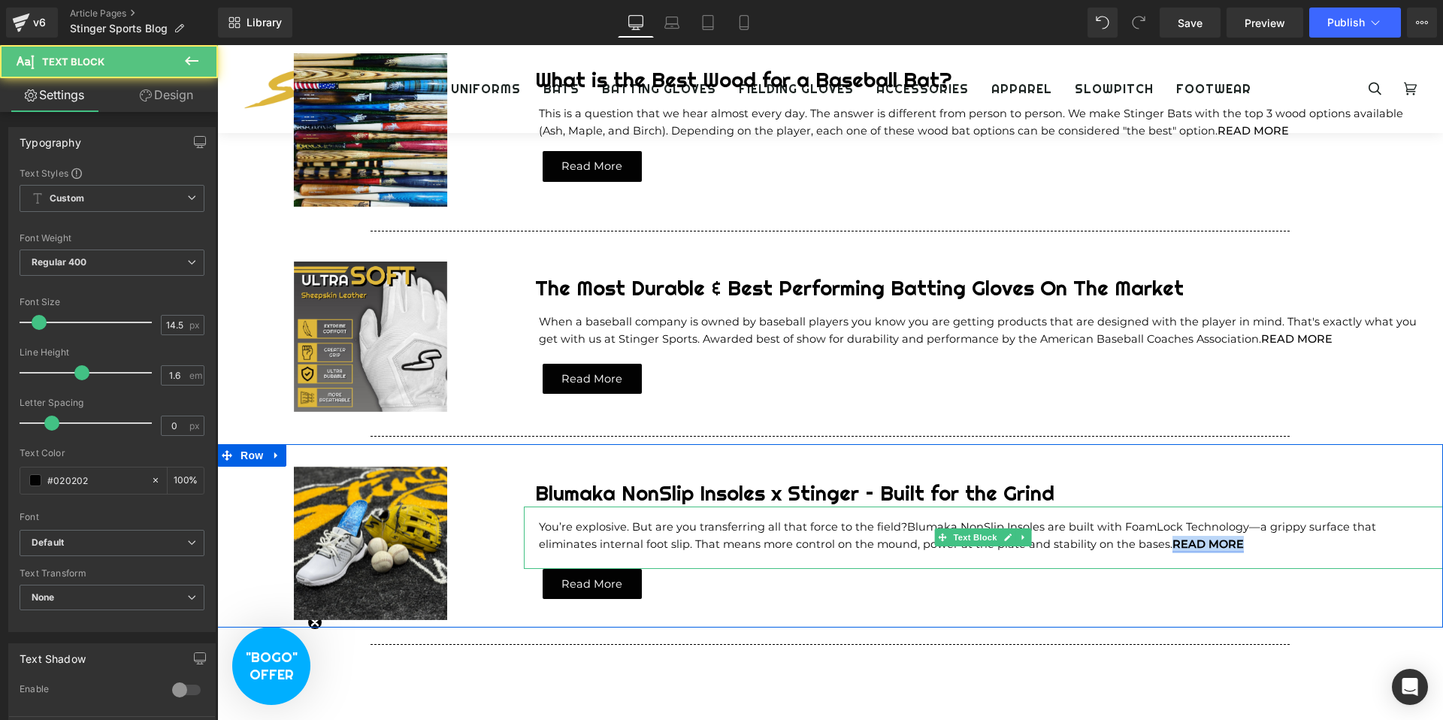
drag, startPoint x: 1173, startPoint y: 544, endPoint x: 1106, endPoint y: 543, distance: 66.9
click at [1173, 543] on link "READ MORE" at bounding box center [1208, 544] width 71 height 14
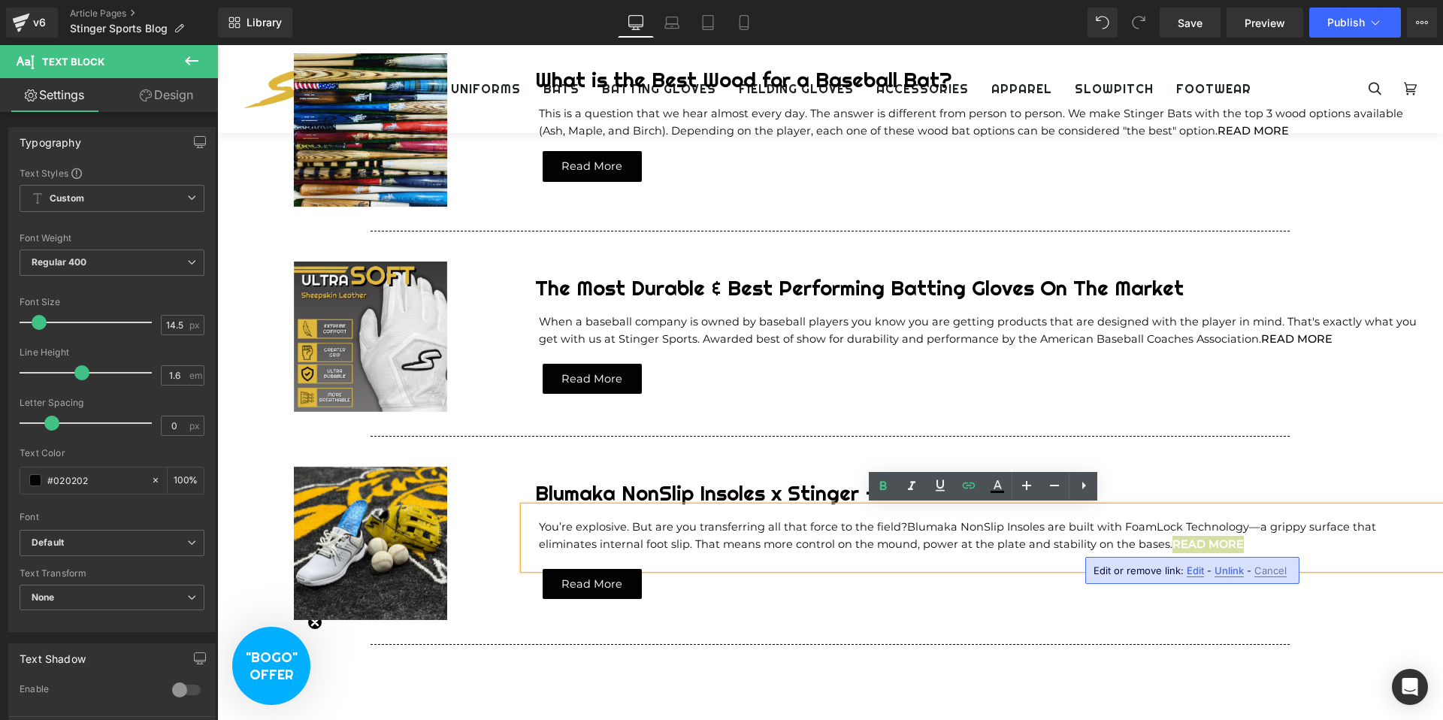
click at [1191, 570] on span "Edit" at bounding box center [1195, 570] width 17 height 13
click at [1200, 576] on input "[URL][DOMAIN_NAME]" at bounding box center [1179, 576] width 231 height 38
paste input "[URL][DOMAIN_NAME]"
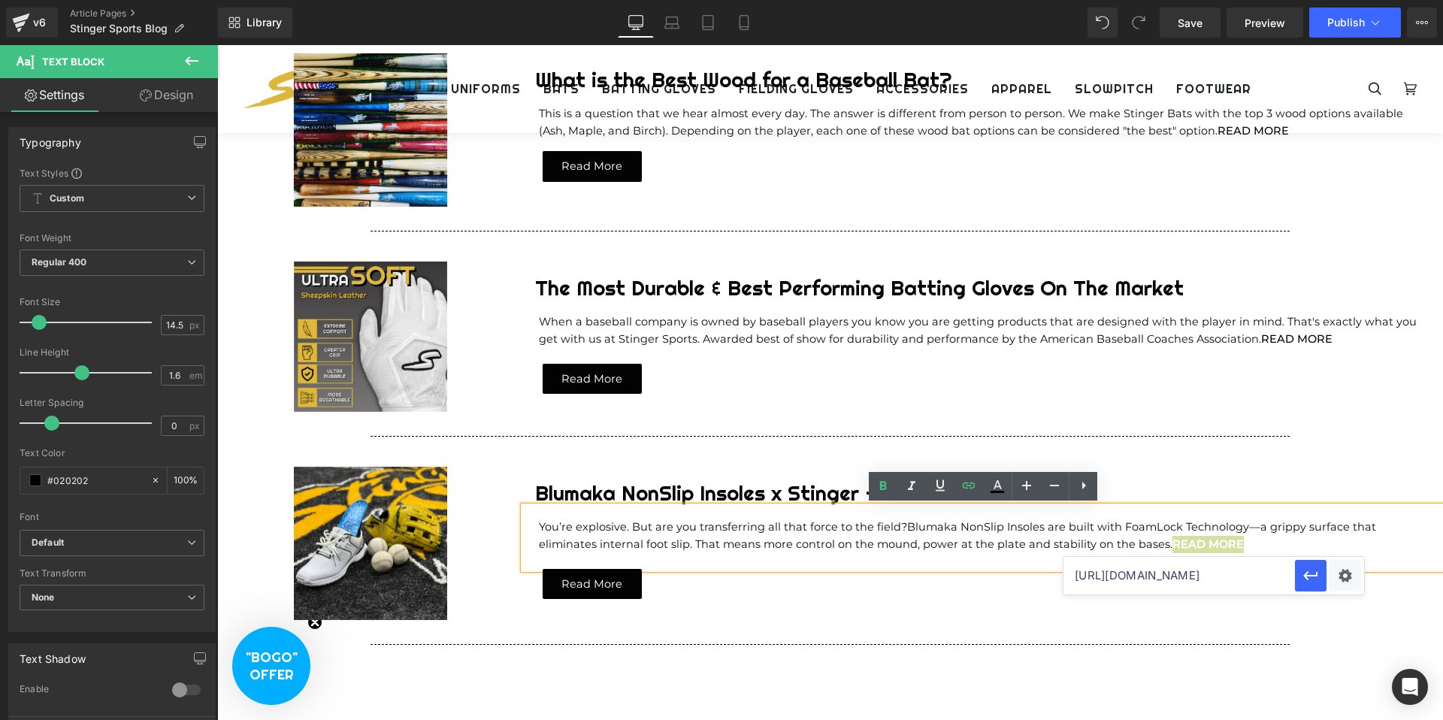
scroll to position [0, 353]
type input "[URL][DOMAIN_NAME]"
click at [1319, 578] on icon "button" at bounding box center [1311, 576] width 18 height 18
click at [582, 587] on span "Button" at bounding box center [591, 585] width 35 height 18
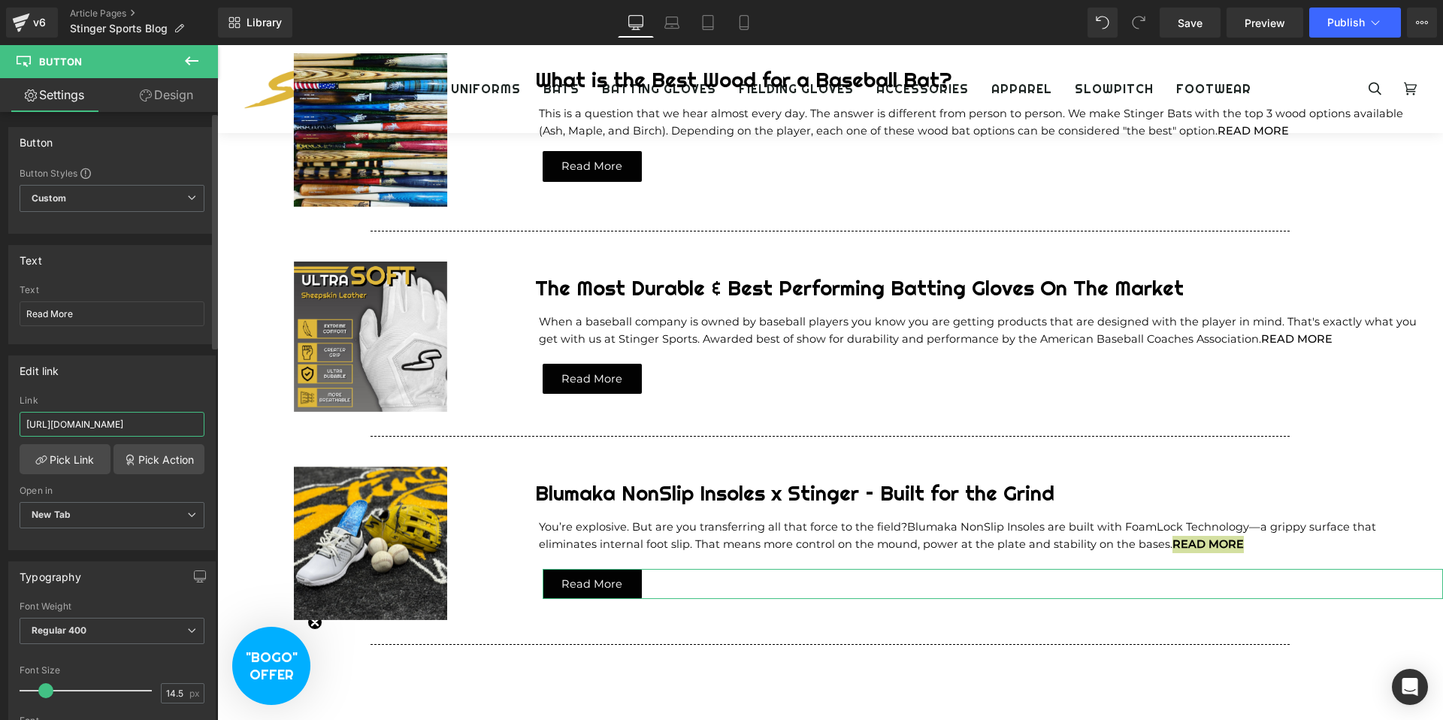
click at [133, 422] on input "[URL][DOMAIN_NAME]" at bounding box center [112, 424] width 185 height 25
paste input "[URL][DOMAIN_NAME]"
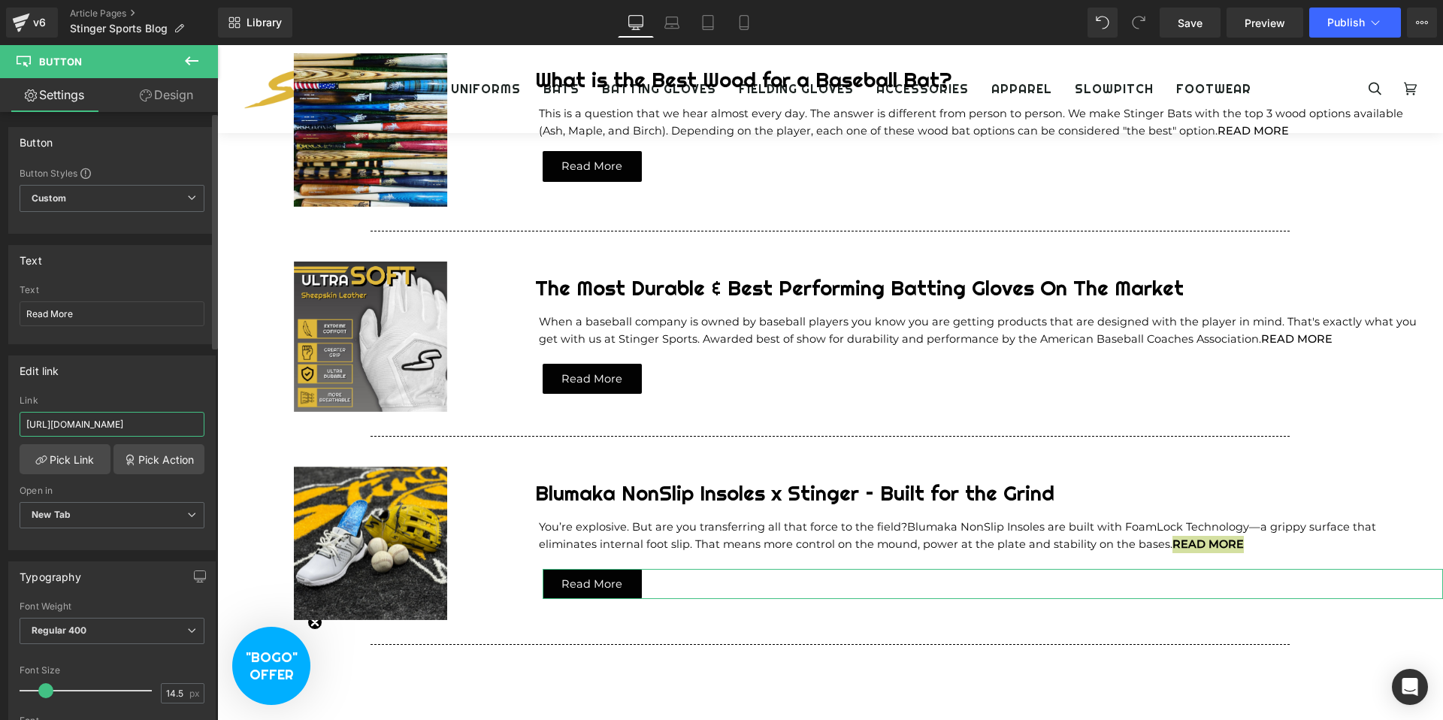
type input "[URL][DOMAIN_NAME]"
click at [153, 383] on div "Edit link" at bounding box center [112, 370] width 206 height 29
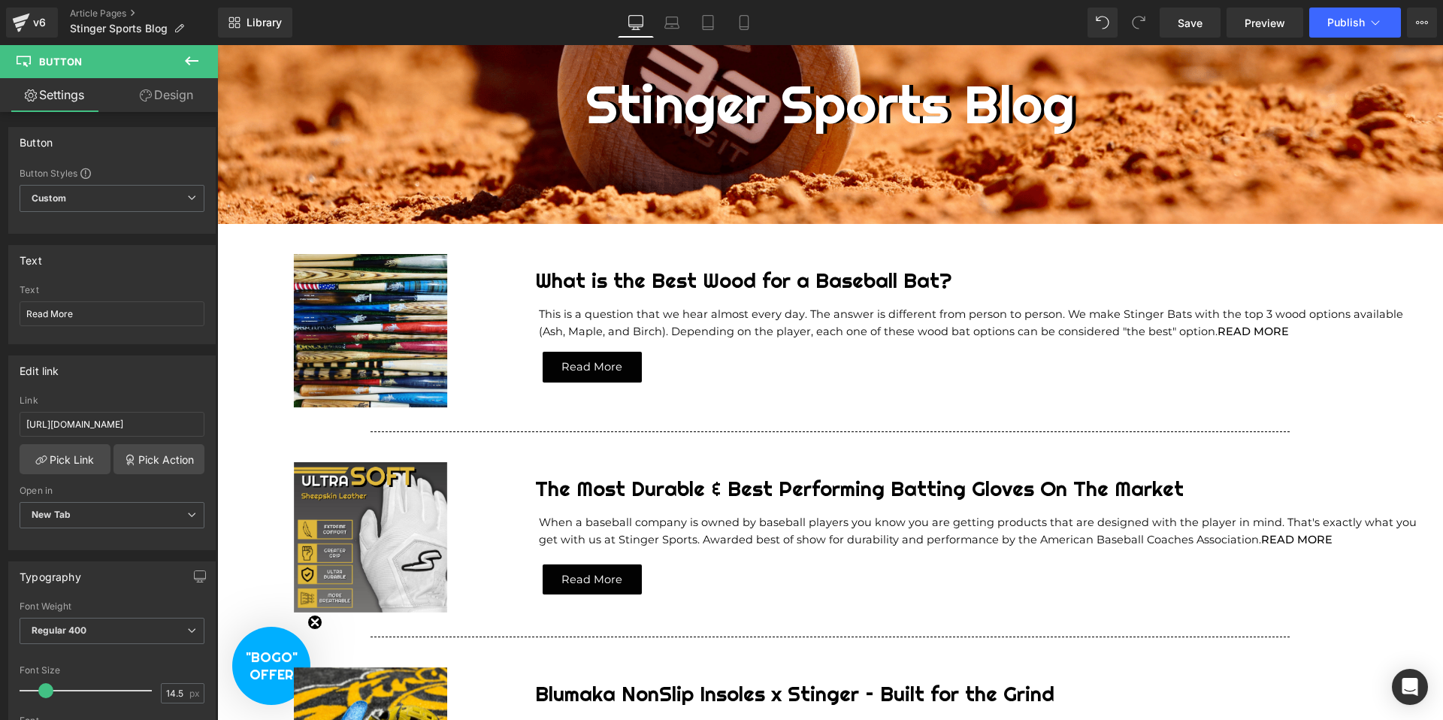
scroll to position [186, 0]
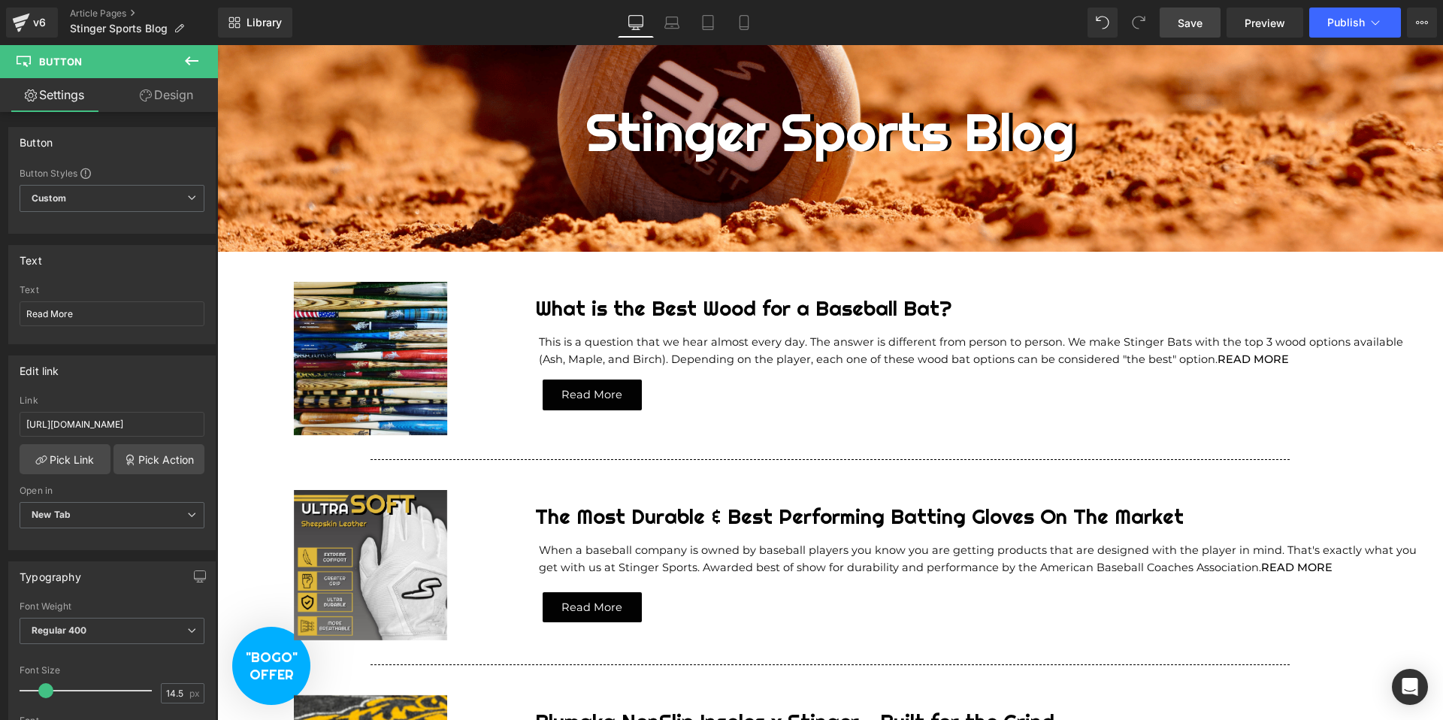
click at [1194, 23] on span "Save" at bounding box center [1190, 23] width 25 height 16
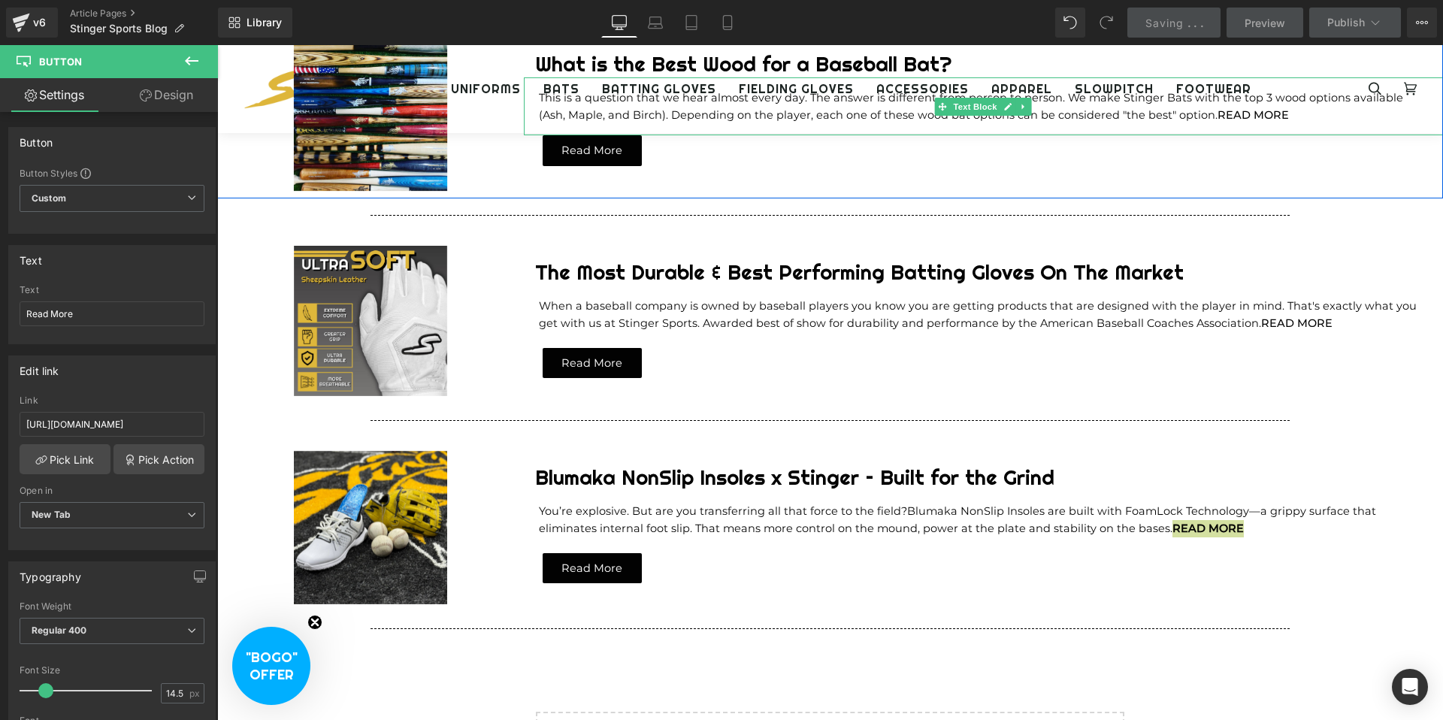
scroll to position [497, 0]
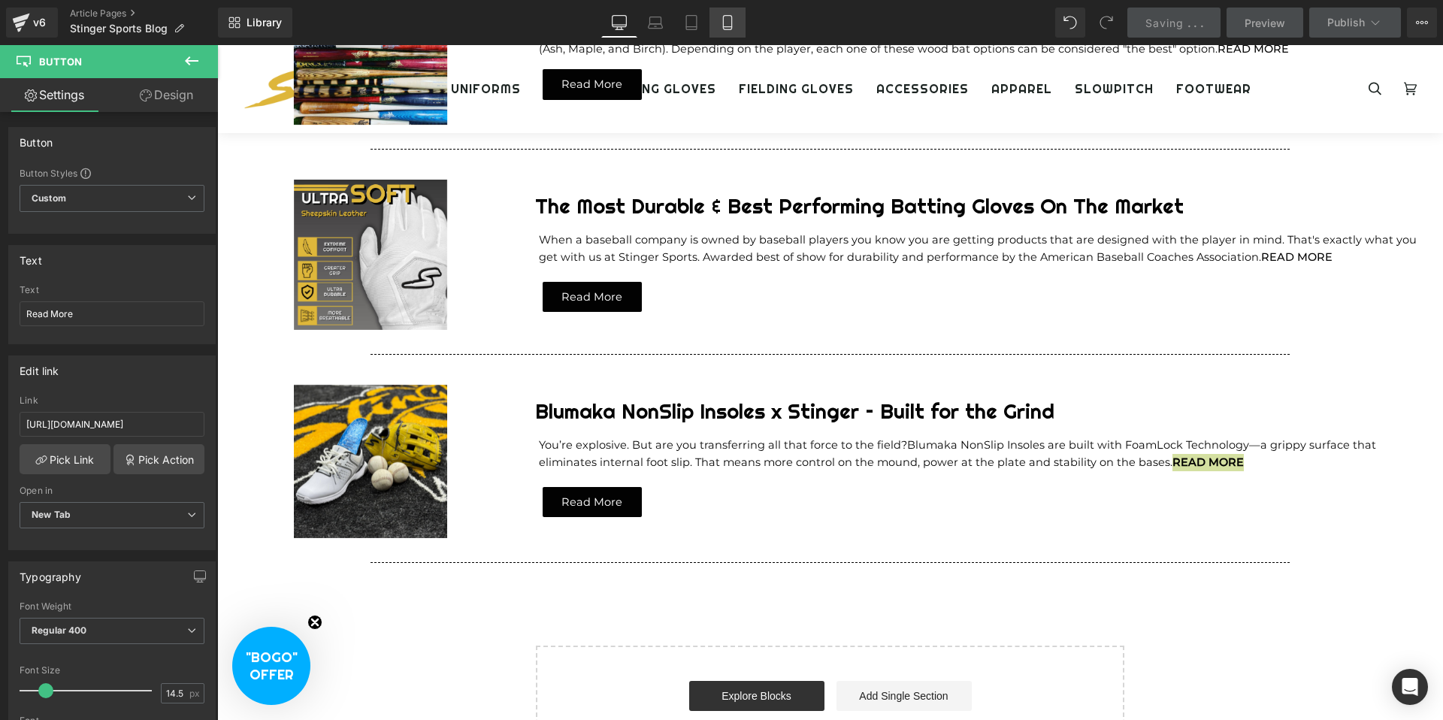
click at [740, 26] on link "Mobile" at bounding box center [728, 23] width 36 height 30
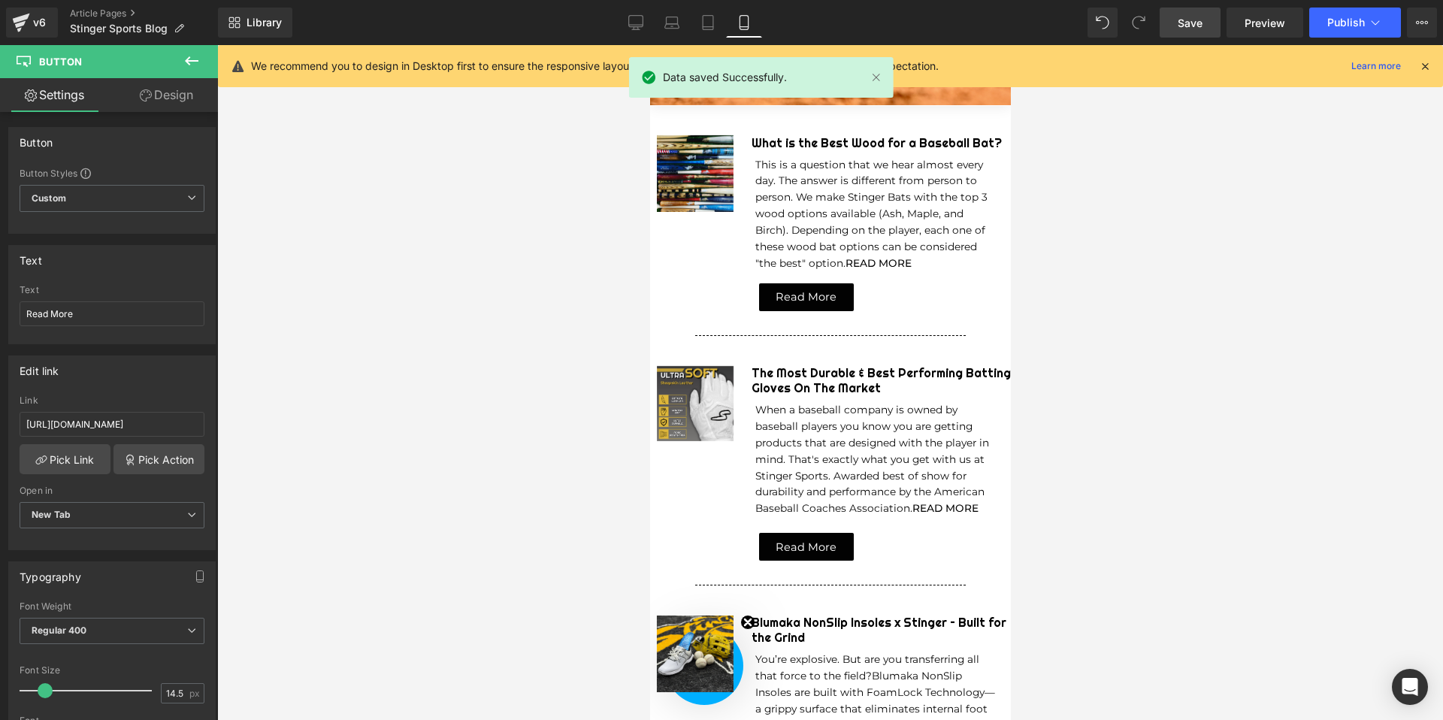
scroll to position [227, 0]
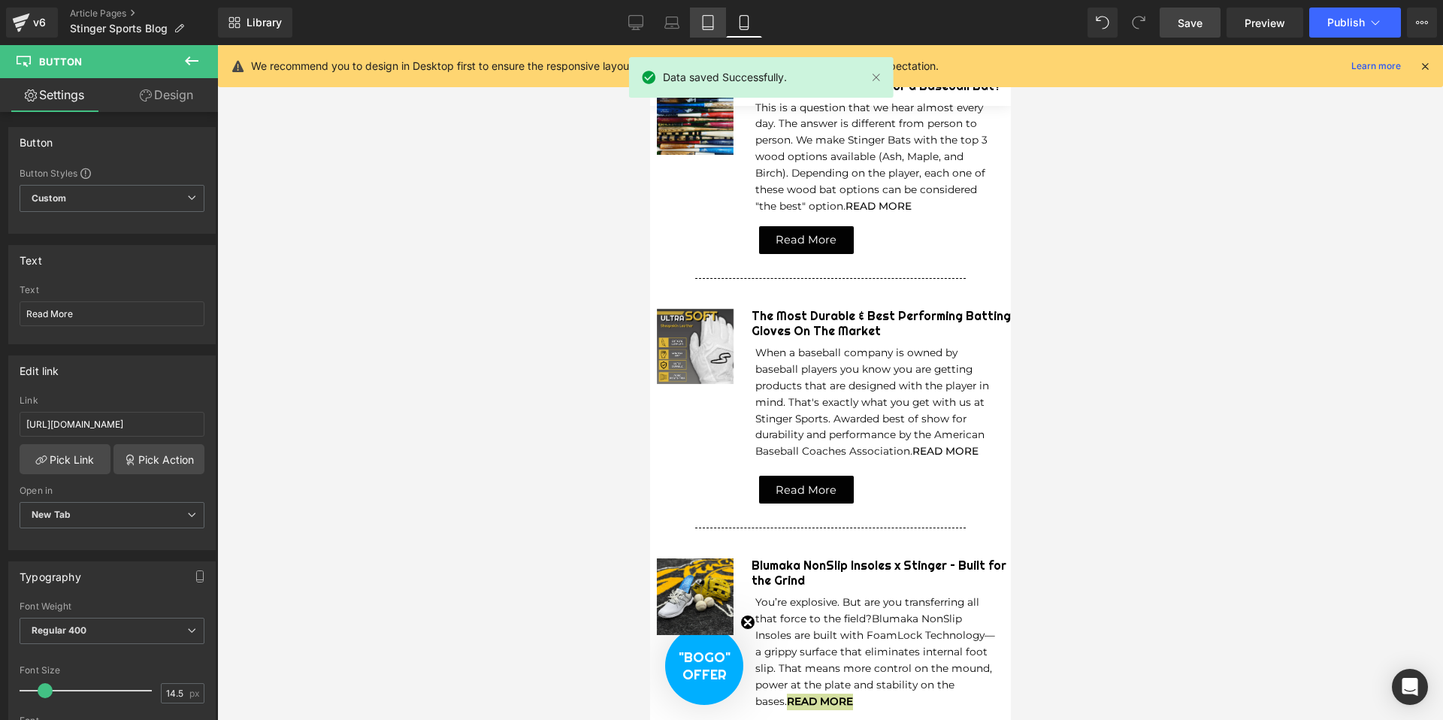
click at [706, 24] on icon at bounding box center [708, 22] width 15 height 15
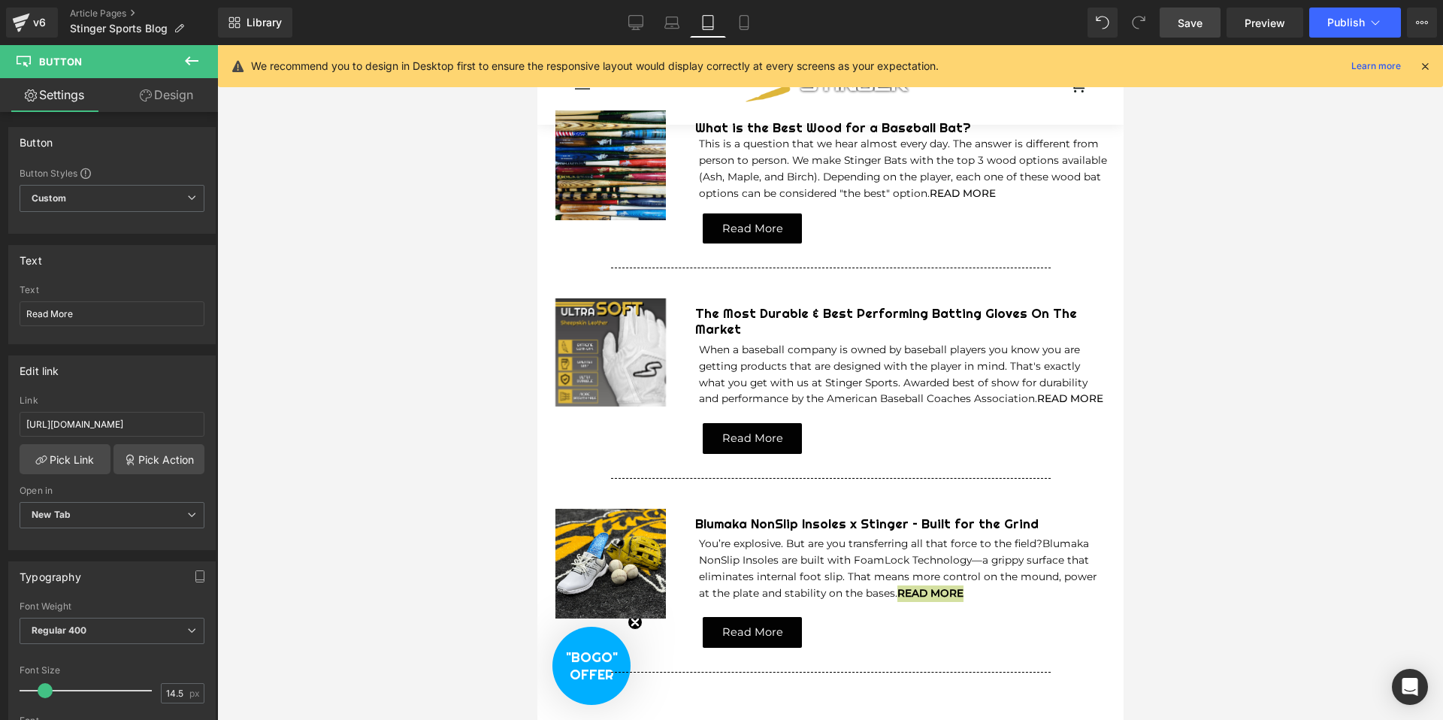
scroll to position [359, 0]
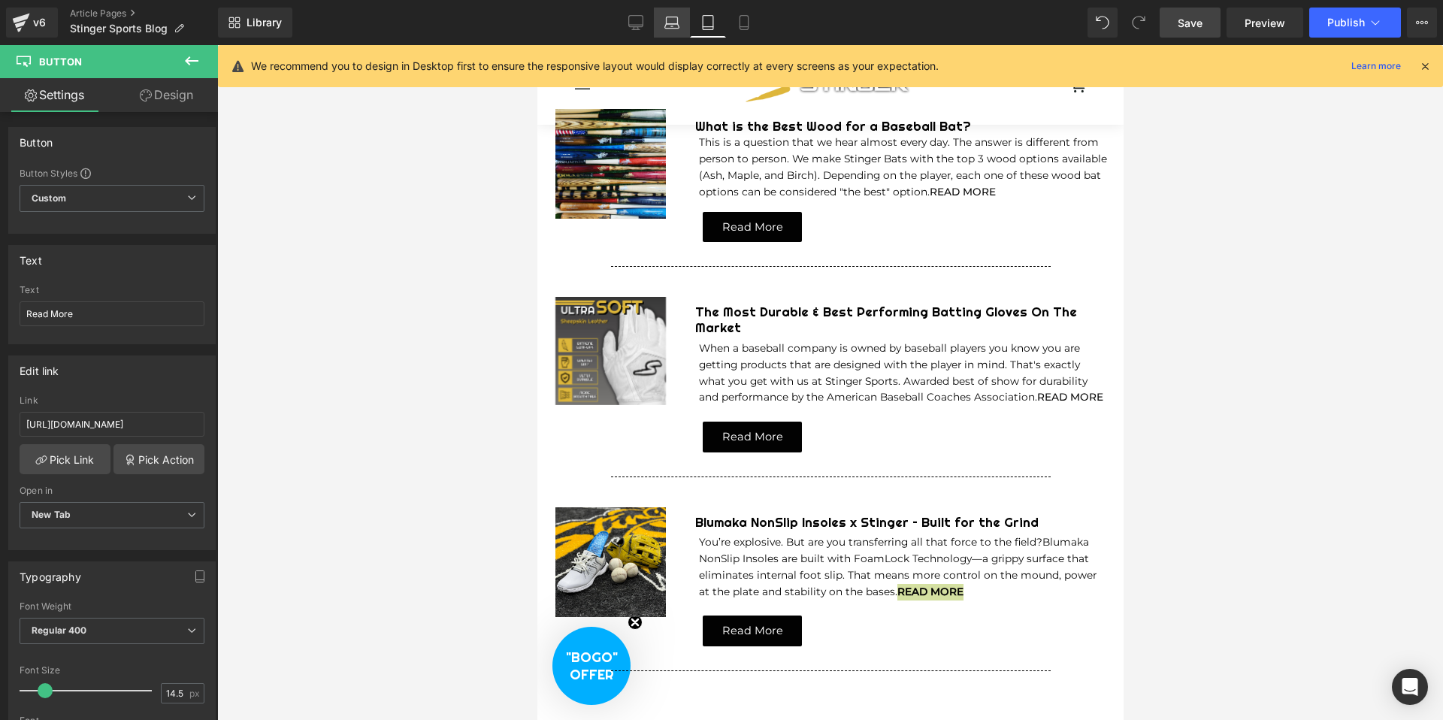
click at [668, 15] on icon at bounding box center [671, 22] width 15 height 15
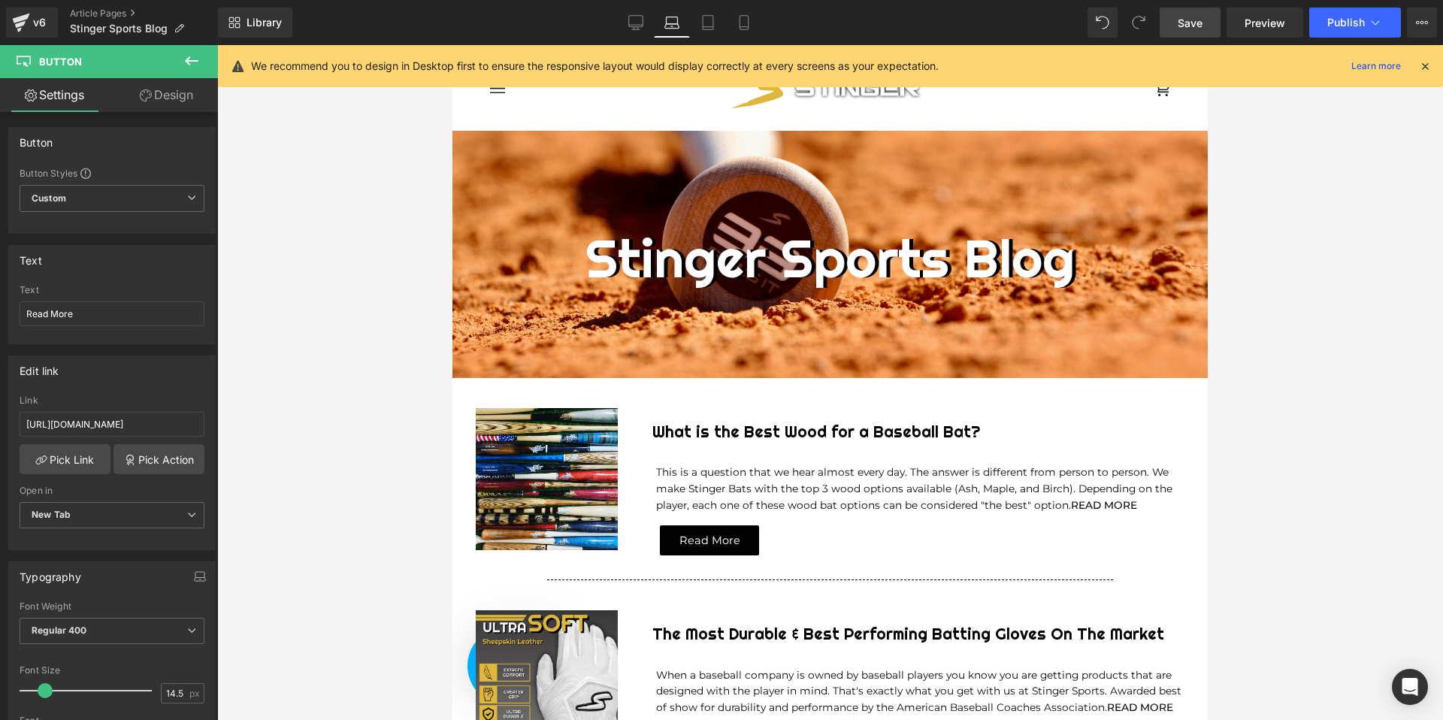
scroll to position [0, 0]
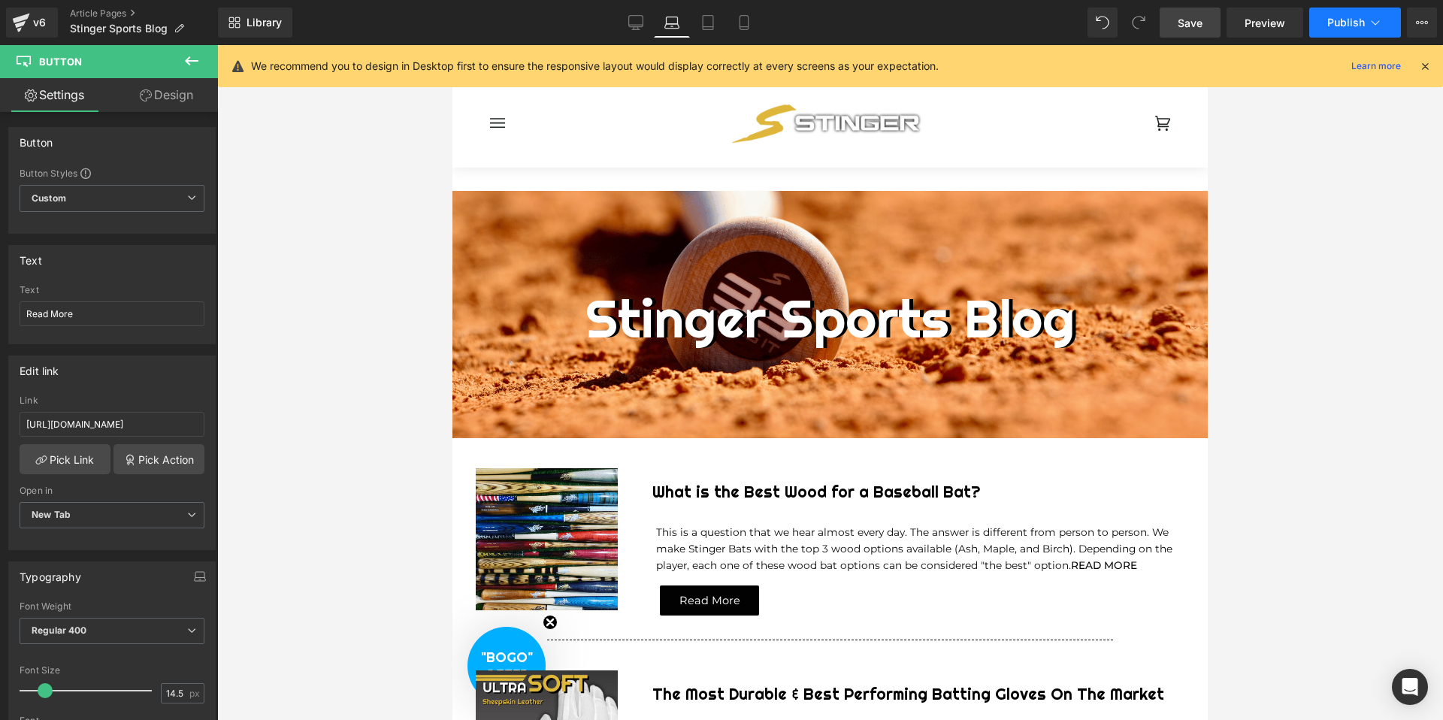
click at [1348, 25] on span "Publish" at bounding box center [1346, 23] width 38 height 12
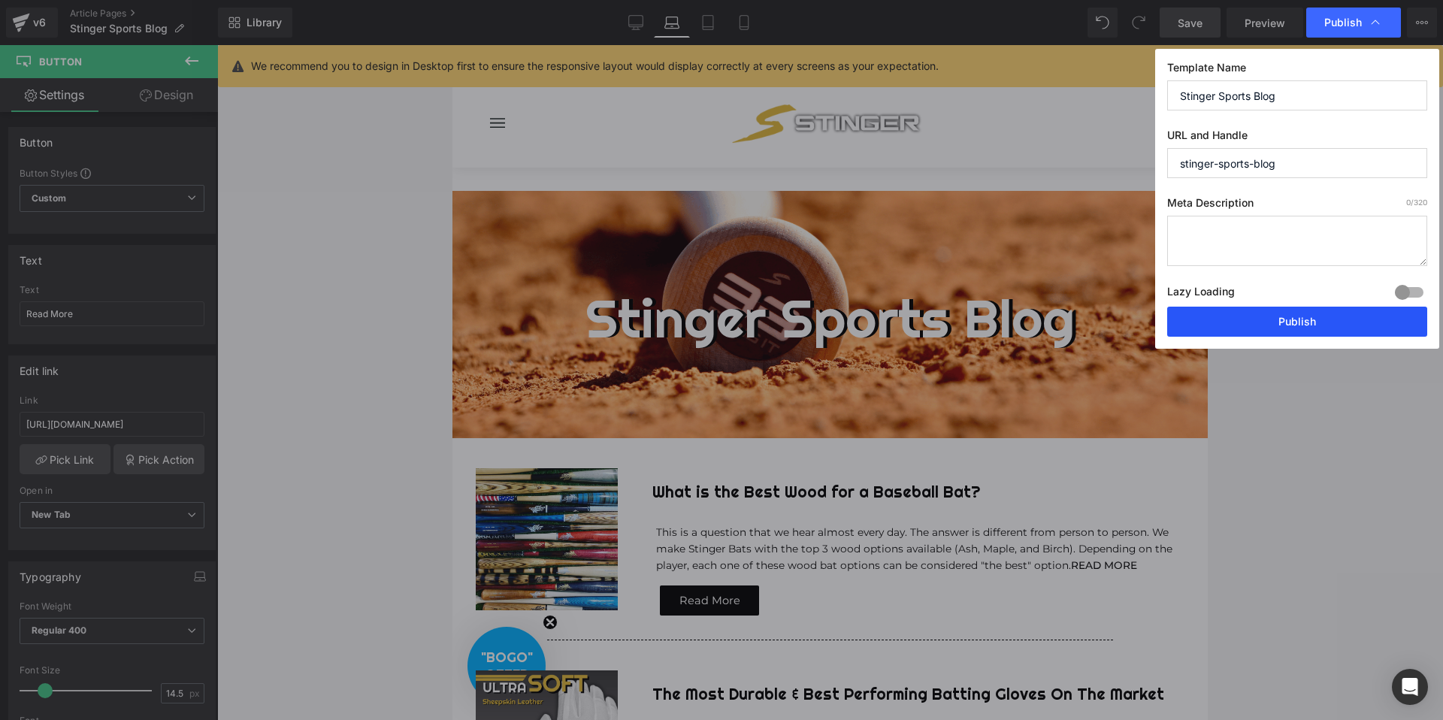
click at [1295, 318] on button "Publish" at bounding box center [1297, 322] width 260 height 30
